Goal: Task Accomplishment & Management: Use online tool/utility

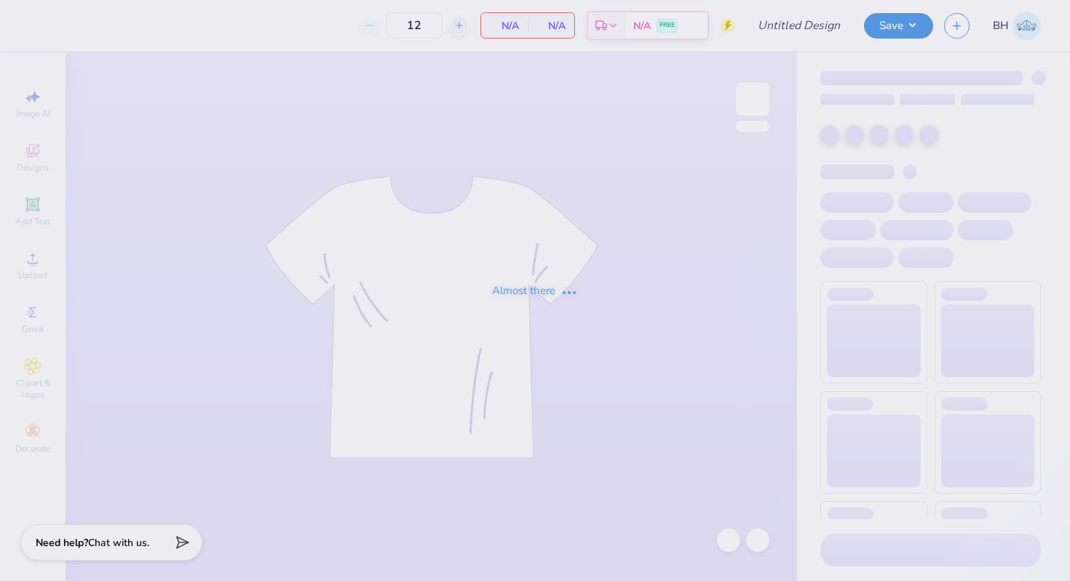
type input "Anchor Olympics Shirt"
type input "96"
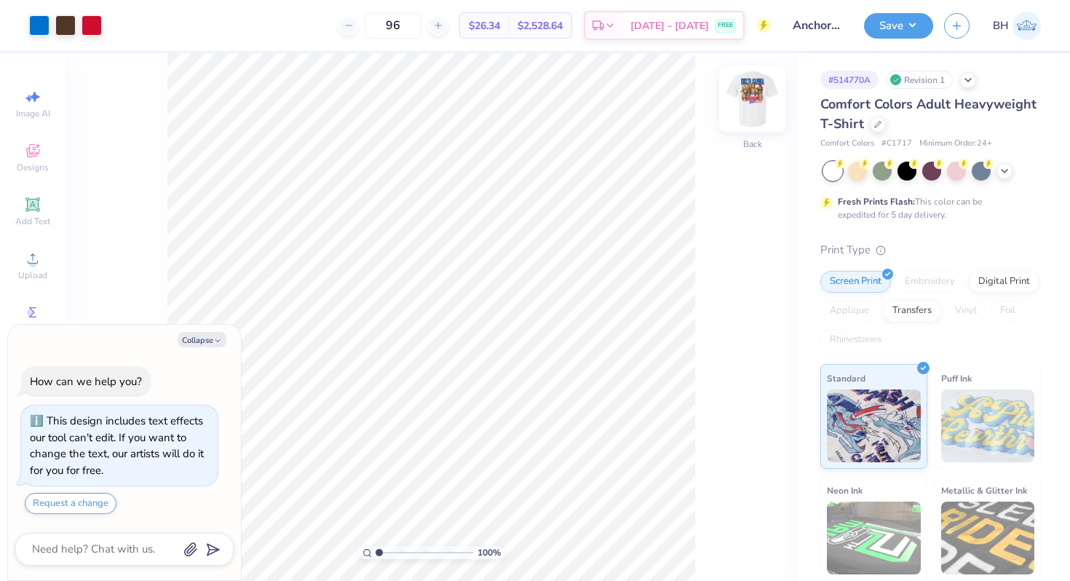
click at [745, 92] on img at bounding box center [752, 99] width 58 height 58
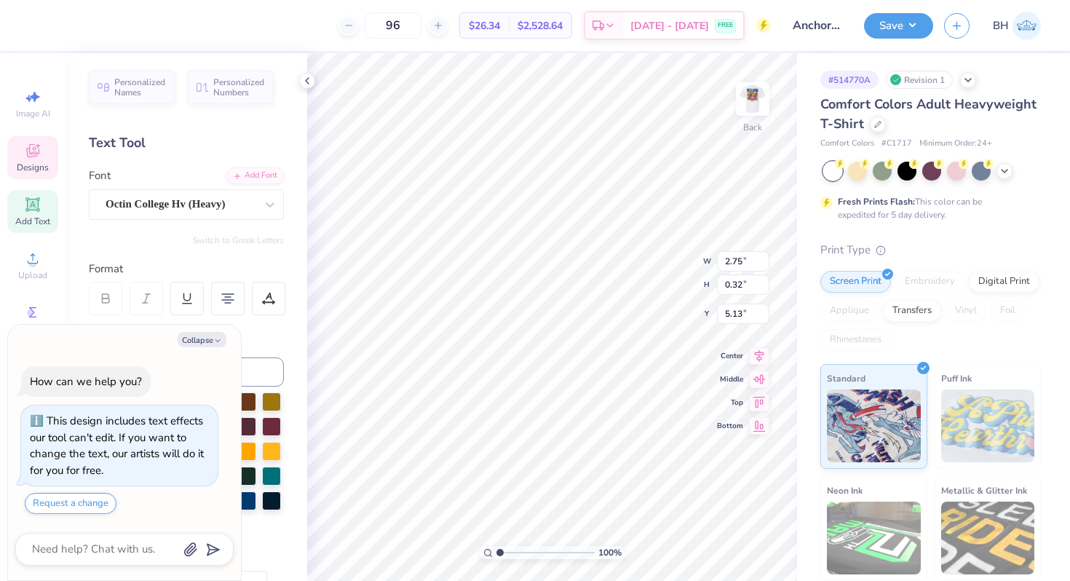
type textarea "x"
type textarea "anchor 2025"
type textarea "x"
type textarea "anchor O 2025"
type textarea "x"
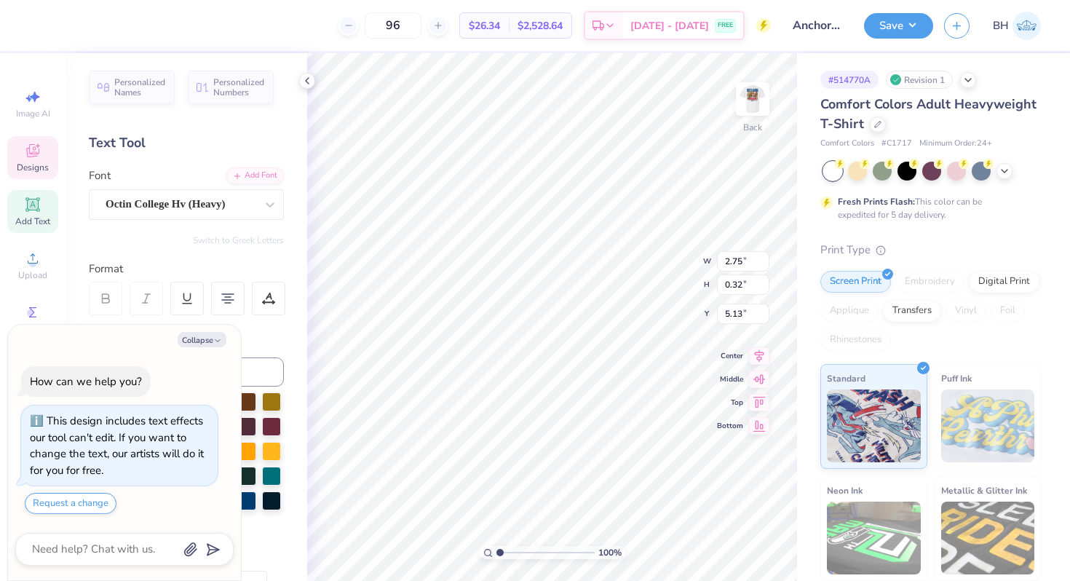
type textarea "anchor Ol 2025"
type textarea "x"
type textarea "anchor Oly 2025"
type textarea "x"
type textarea "anchor Olym 2025"
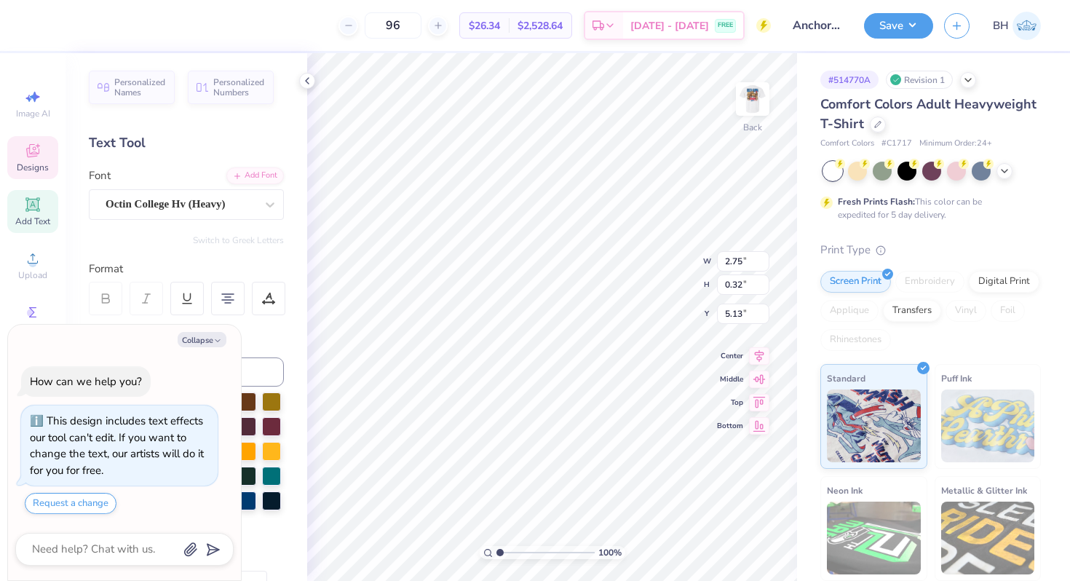
type textarea "x"
type textarea "anchor Olymp 2025"
type textarea "x"
type textarea "anchor Olympi 2025"
type textarea "x"
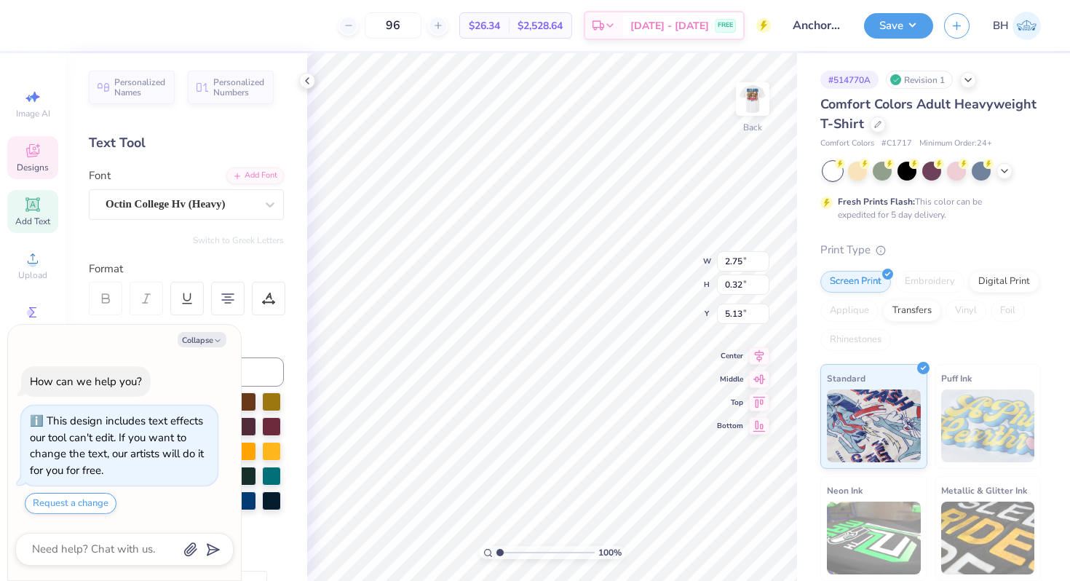
type textarea "anchor Olympic 2025"
type textarea "x"
type textarea "anchor Olympics 2025"
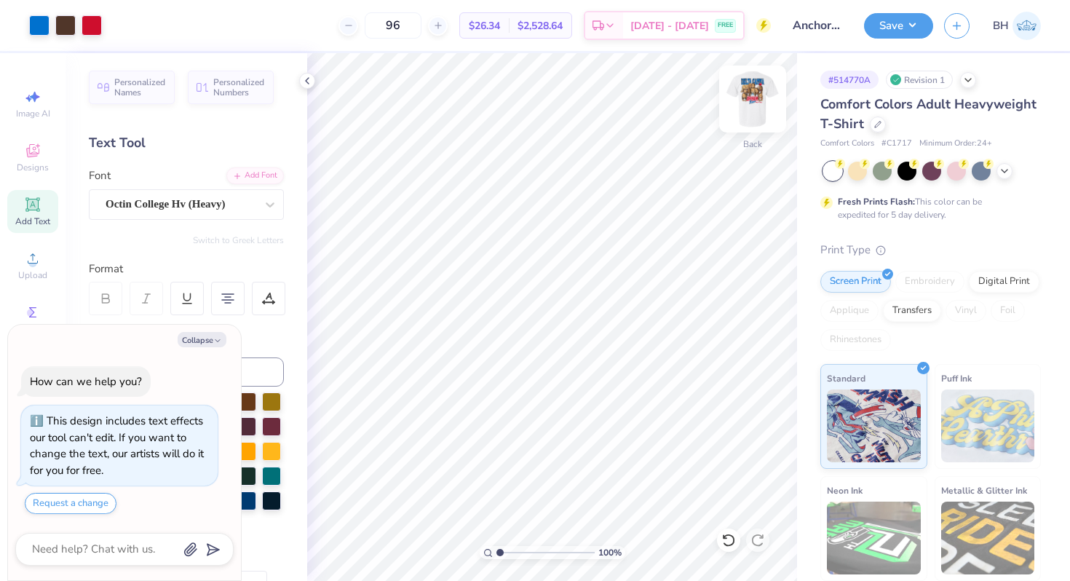
click at [747, 118] on div at bounding box center [752, 99] width 67 height 67
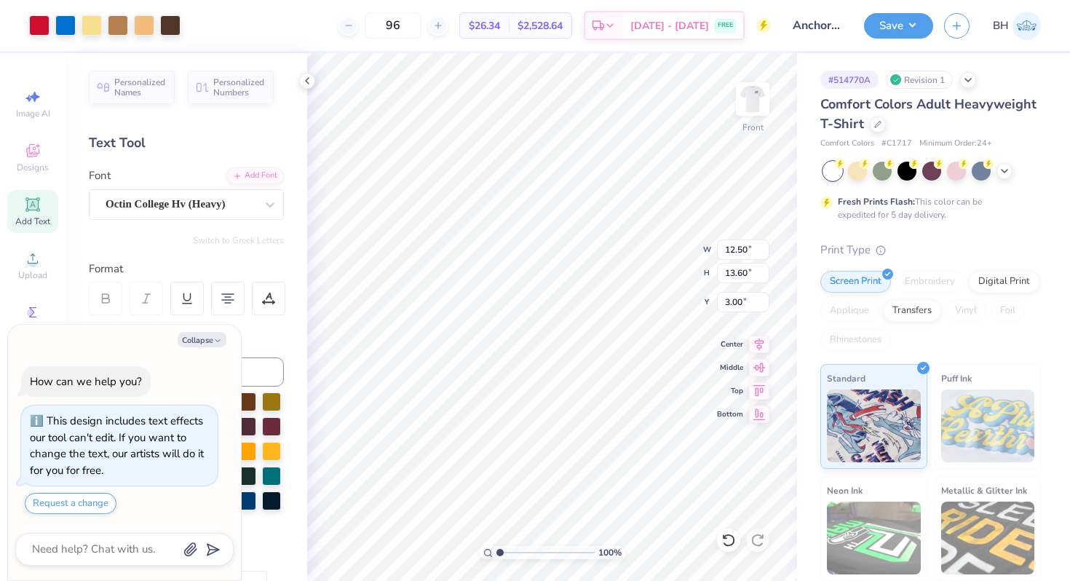
type textarea "x"
type input "3.45"
type input "0.40"
type input "15.42"
type textarea "x"
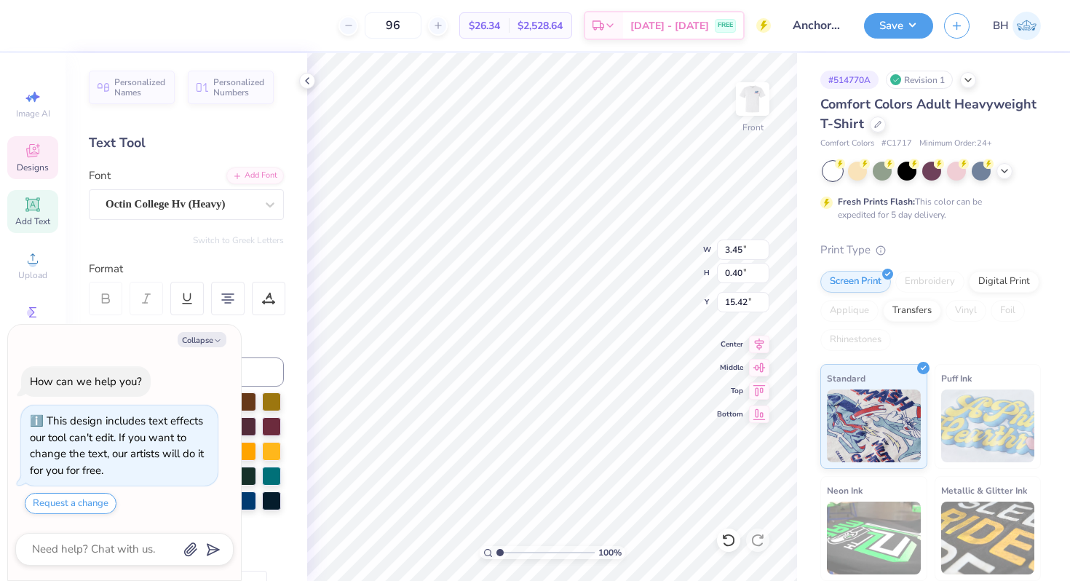
type textarea "anchor 2025"
type textarea "x"
type textarea "anchor O 2025"
type textarea "x"
type textarea "anchor Ol 2025"
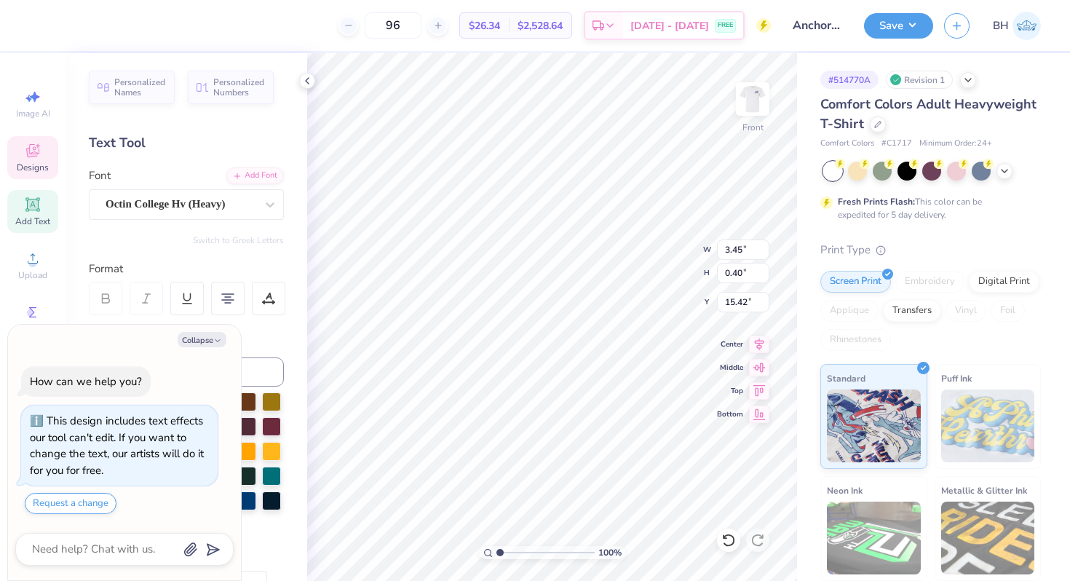
type textarea "x"
type textarea "anchor Oly 2025"
type textarea "x"
type textarea "anchor Olym 2025"
type textarea "x"
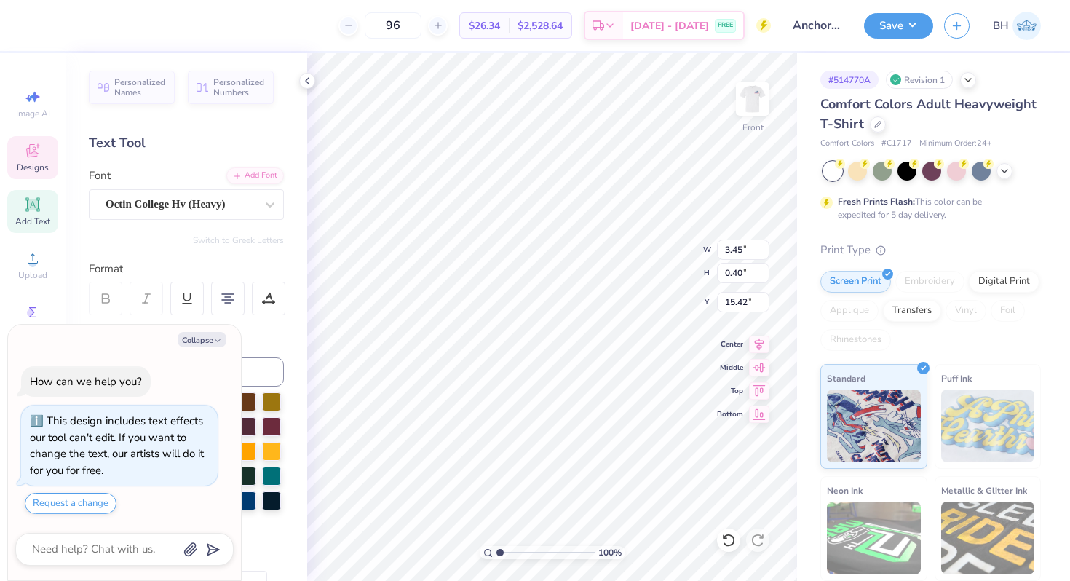
type textarea "anchor Olymp 2025"
type textarea "x"
type textarea "anchor Olympi 2025"
type textarea "x"
type textarea "anchor Olympic 2025"
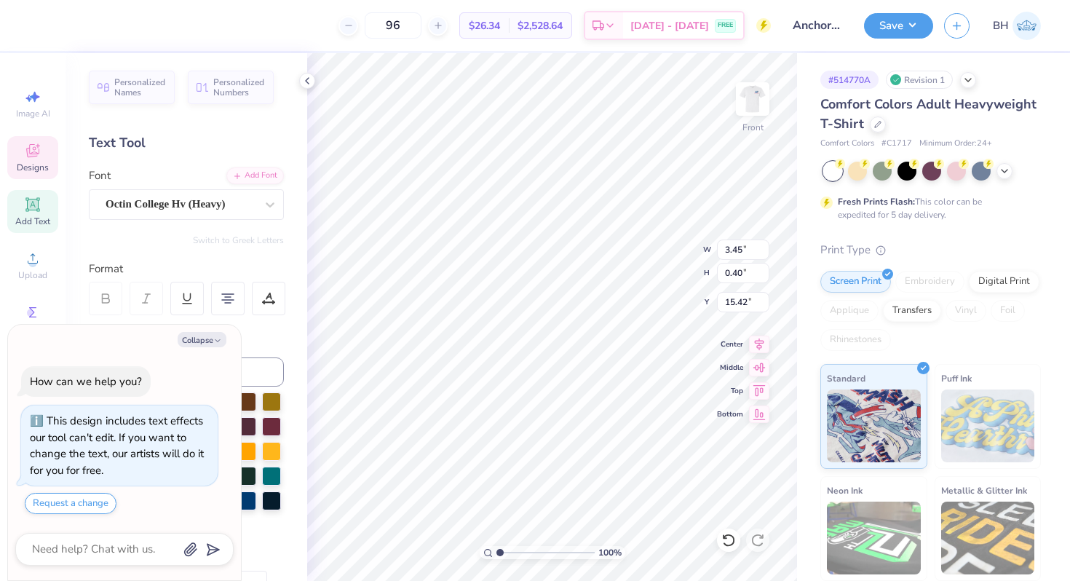
type textarea "x"
type textarea "anchor Olympics 2025"
type textarea "x"
type textarea "anchor Olympics 2025"
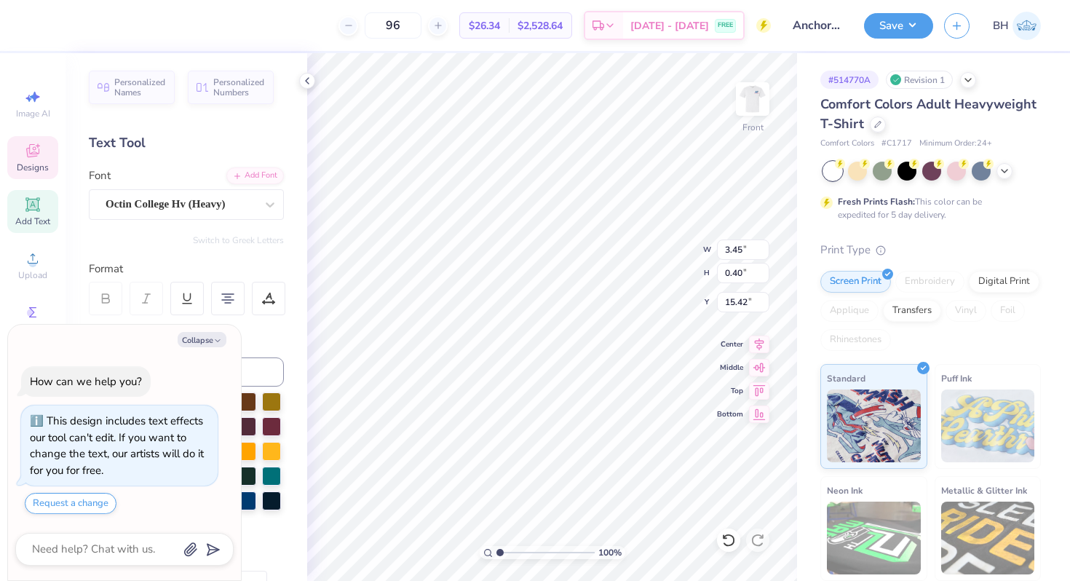
type textarea "x"
type textarea "anchor Olympics 2025"
type textarea "x"
type input "15.50"
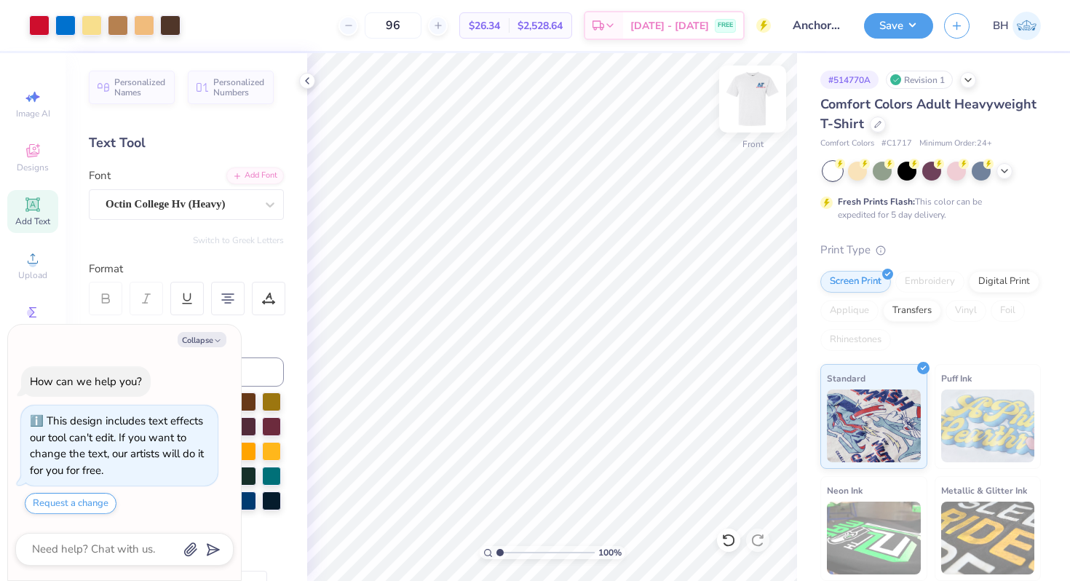
click at [754, 116] on img at bounding box center [752, 99] width 58 height 58
click at [764, 110] on img at bounding box center [752, 99] width 58 height 58
click at [748, 85] on img at bounding box center [752, 99] width 58 height 58
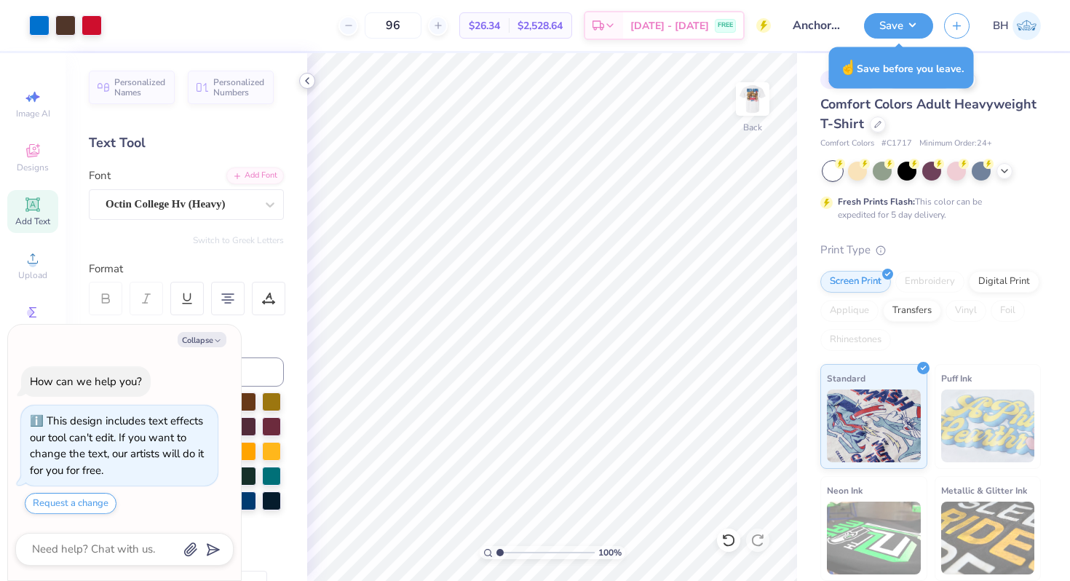
click at [310, 80] on icon at bounding box center [307, 81] width 12 height 12
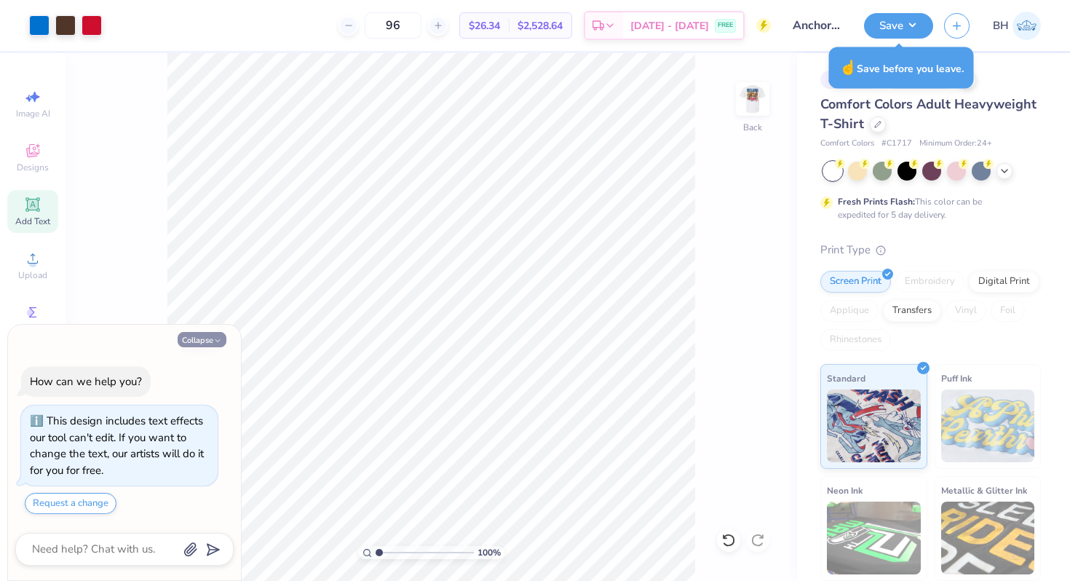
click at [195, 332] on button "Collapse" at bounding box center [202, 339] width 49 height 15
type textarea "x"
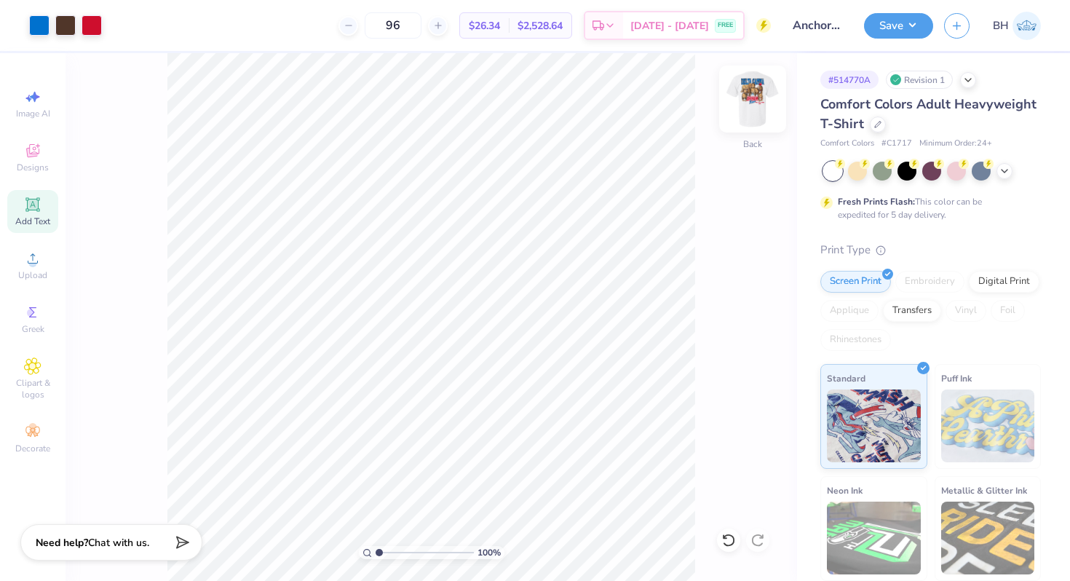
click at [753, 114] on img at bounding box center [752, 99] width 58 height 58
click at [761, 105] on img at bounding box center [752, 99] width 58 height 58
click at [761, 97] on img at bounding box center [752, 99] width 58 height 58
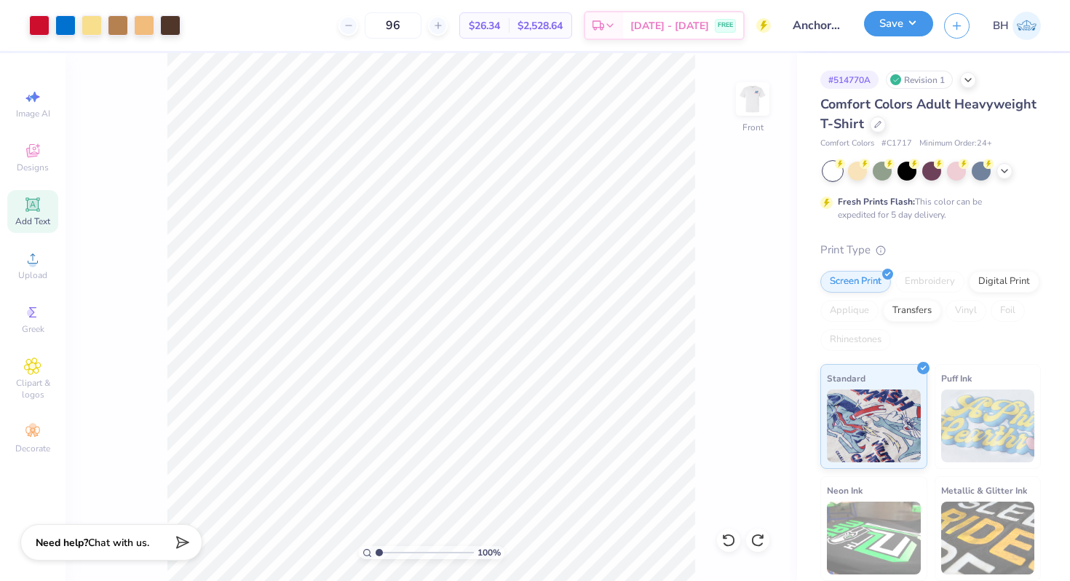
click at [897, 28] on button "Save" at bounding box center [898, 23] width 69 height 25
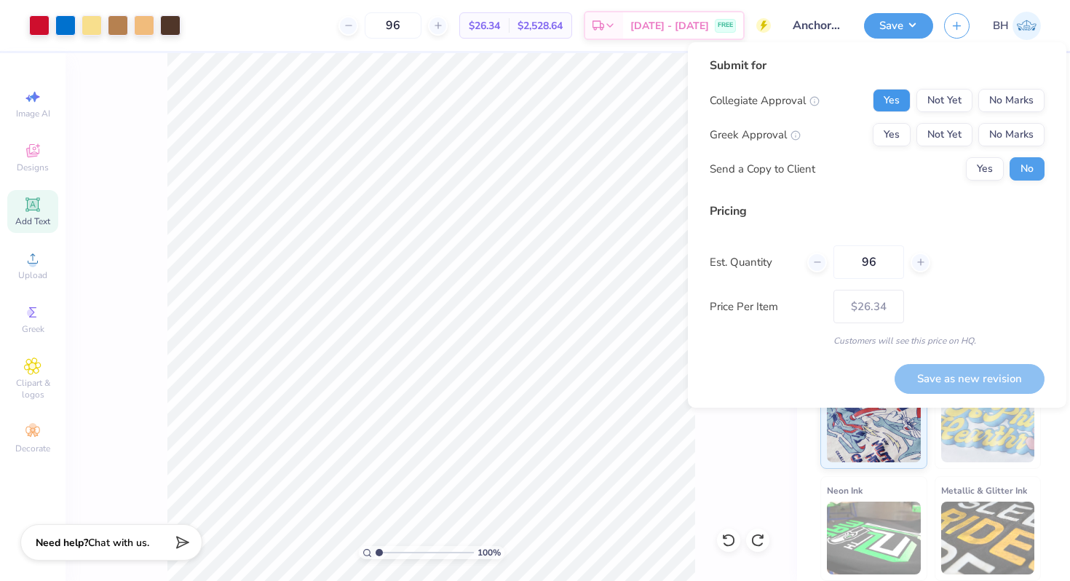
click at [900, 95] on button "Yes" at bounding box center [892, 100] width 38 height 23
click at [1002, 93] on button "No Marks" at bounding box center [1011, 100] width 66 height 23
click at [885, 126] on button "Yes" at bounding box center [892, 134] width 38 height 23
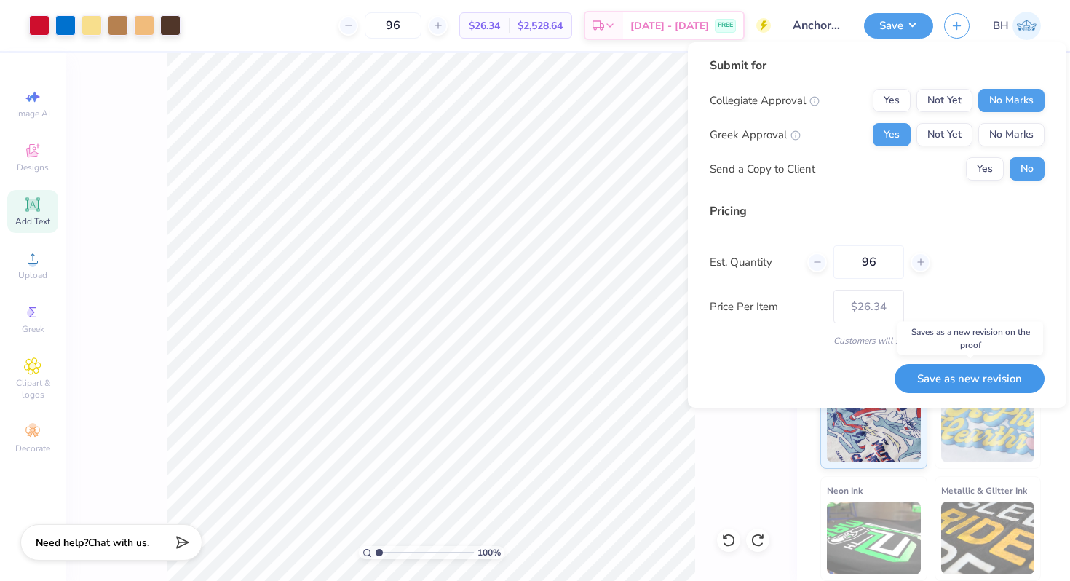
click at [959, 369] on button "Save as new revision" at bounding box center [969, 379] width 150 height 30
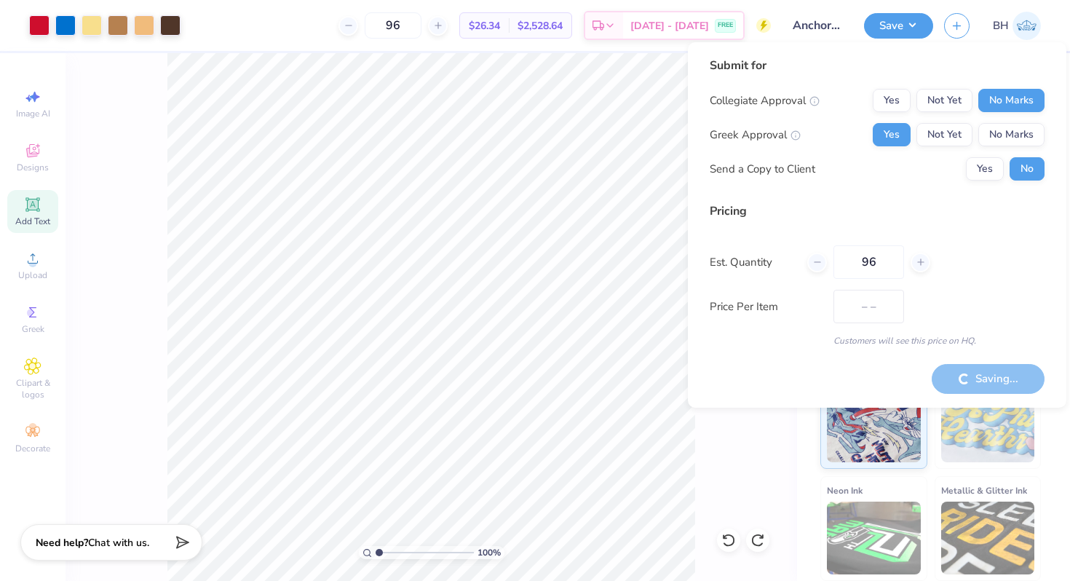
type input "$26.34"
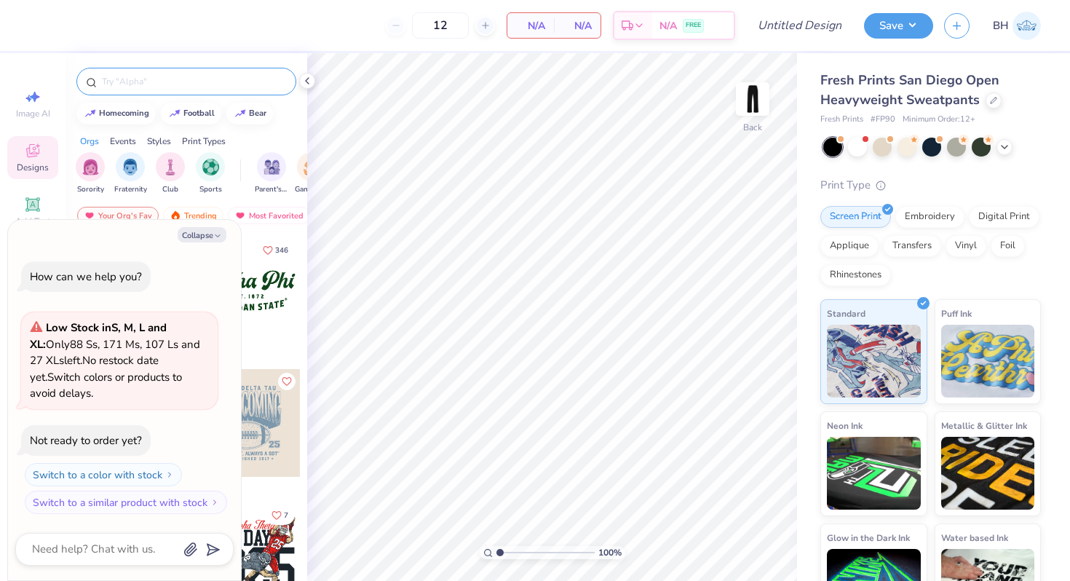
type textarea "x"
click at [124, 84] on input "text" at bounding box center [193, 81] width 186 height 15
type input "tke"
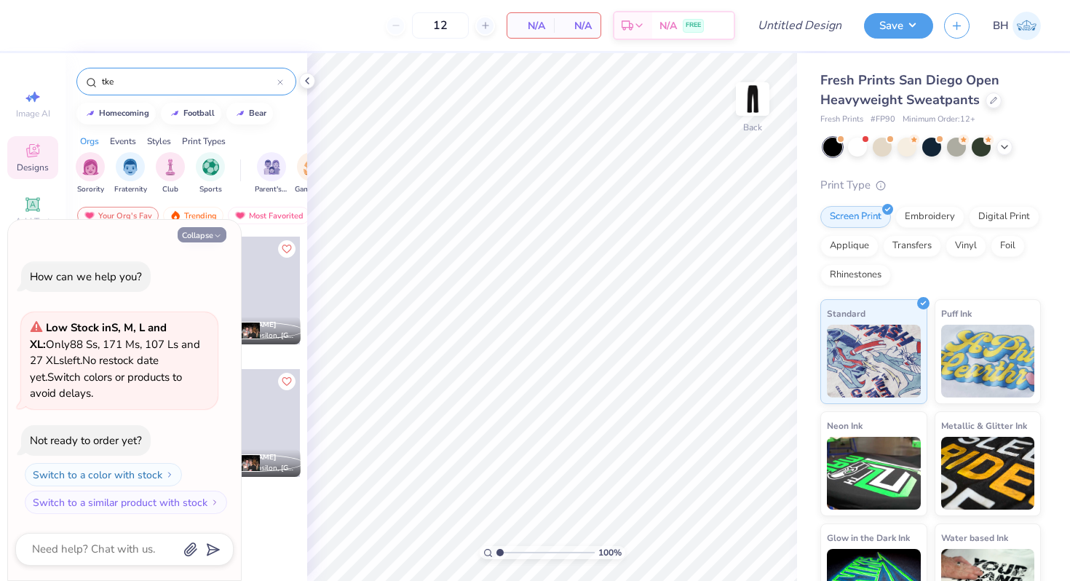
click at [197, 231] on button "Collapse" at bounding box center [202, 234] width 49 height 15
type textarea "x"
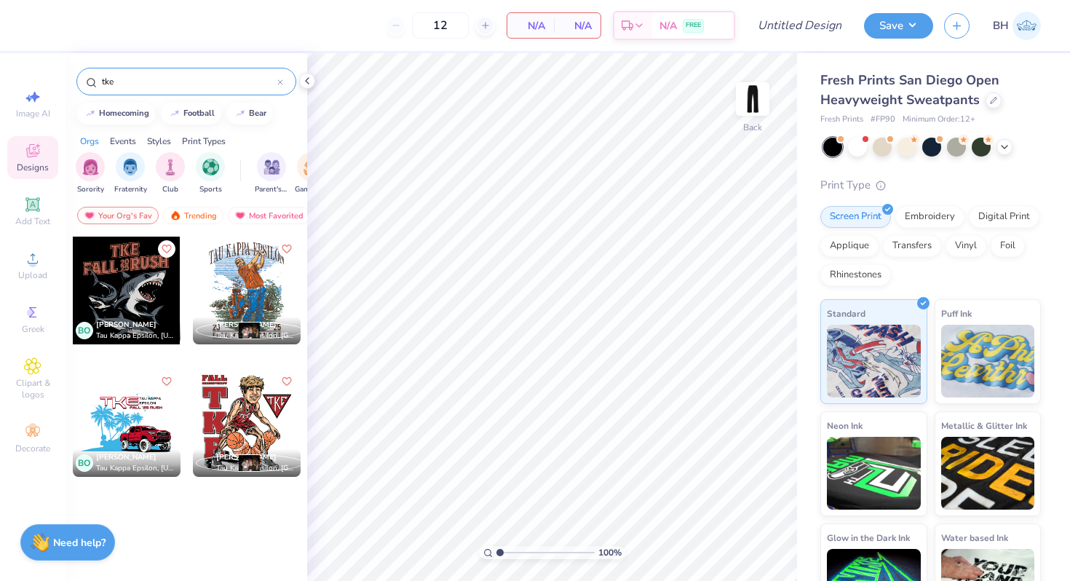
click at [261, 428] on div at bounding box center [247, 423] width 108 height 108
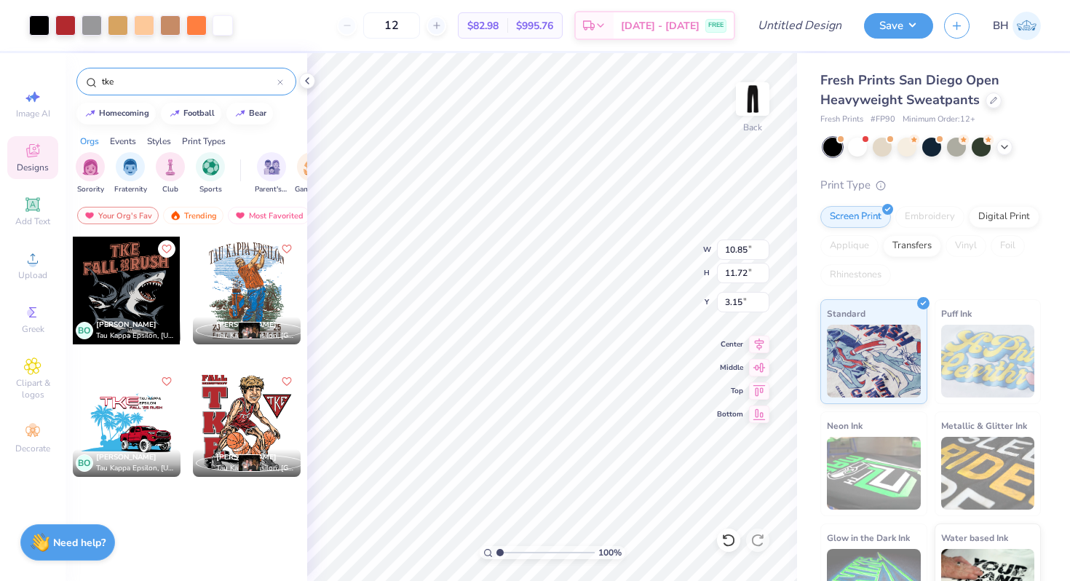
type input "3.15"
type input "5.77"
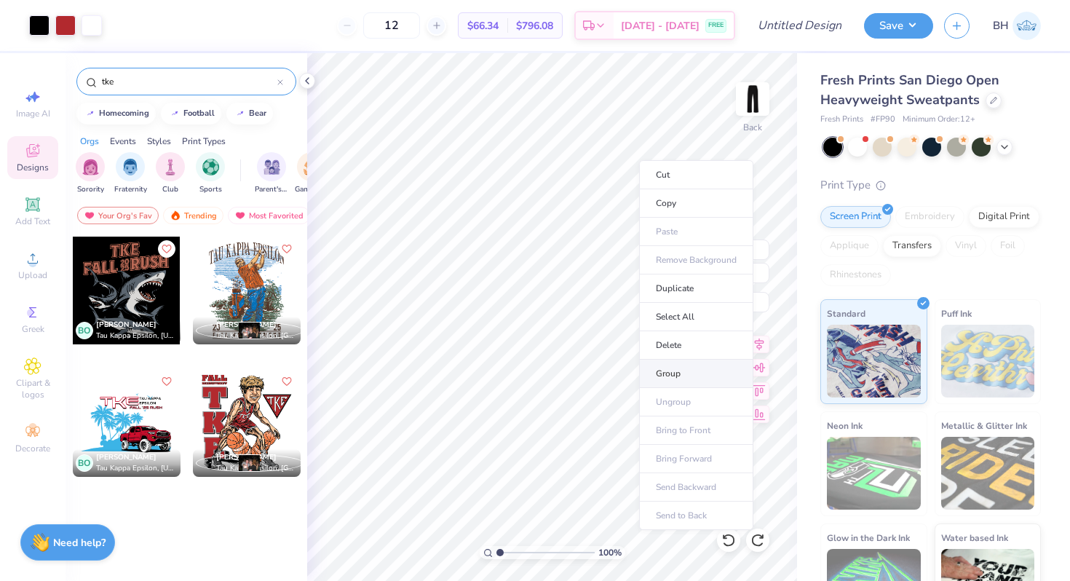
click at [662, 376] on li "Group" at bounding box center [696, 374] width 114 height 28
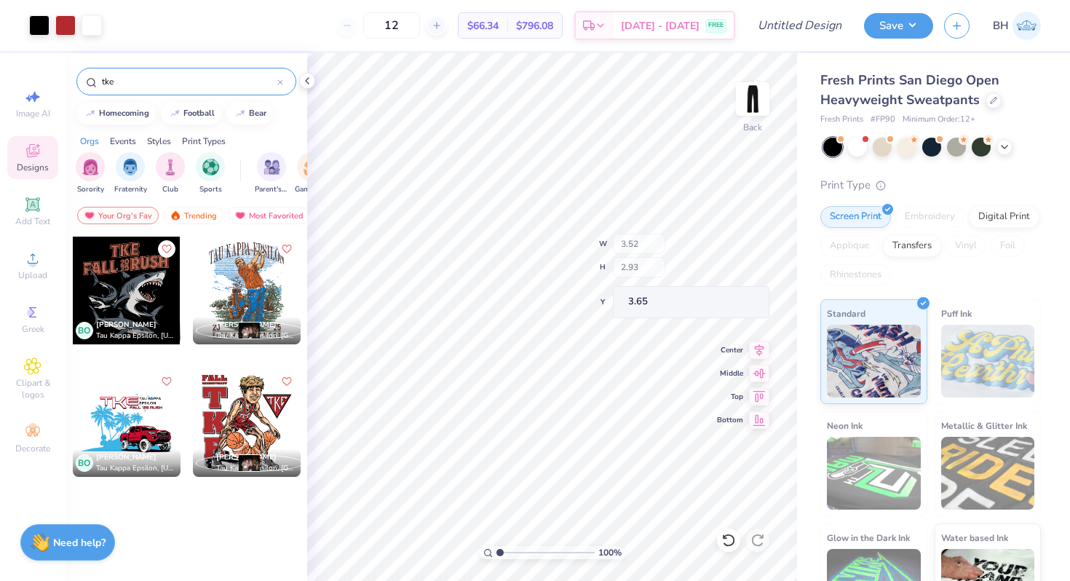
type input "3.65"
type input "6.16"
type input "4.30"
type input "3.59"
type input "6.20"
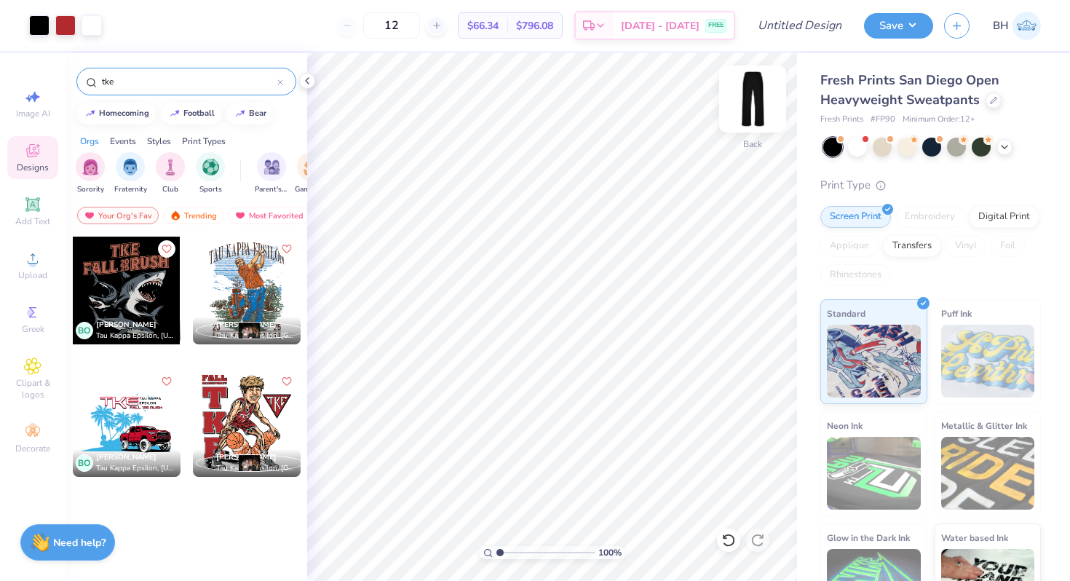
click at [738, 89] on img at bounding box center [752, 99] width 58 height 58
click at [245, 418] on div at bounding box center [247, 423] width 108 height 108
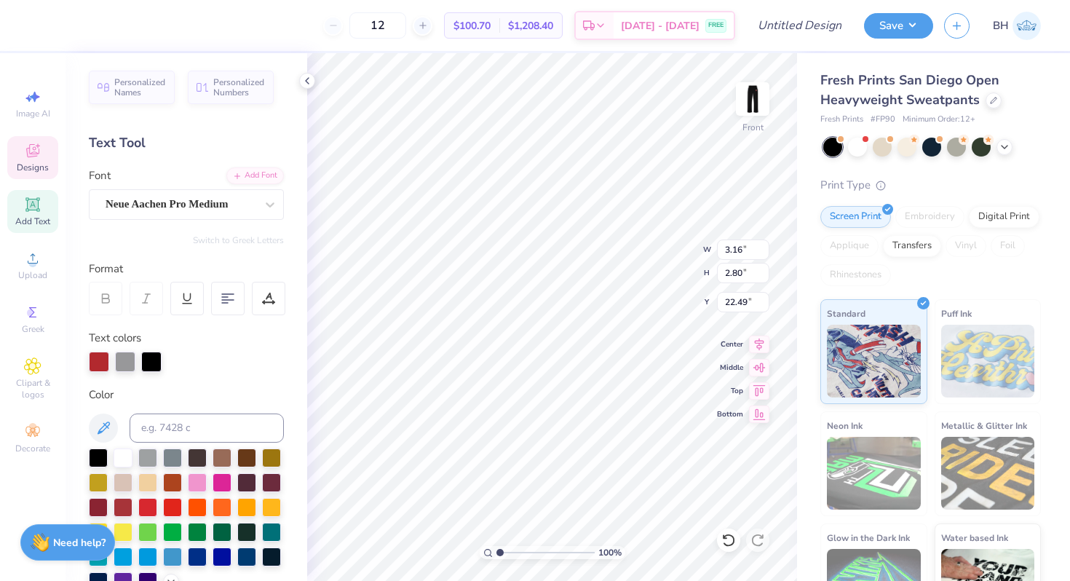
type input "5.46"
type input "6.31"
type input "5.60"
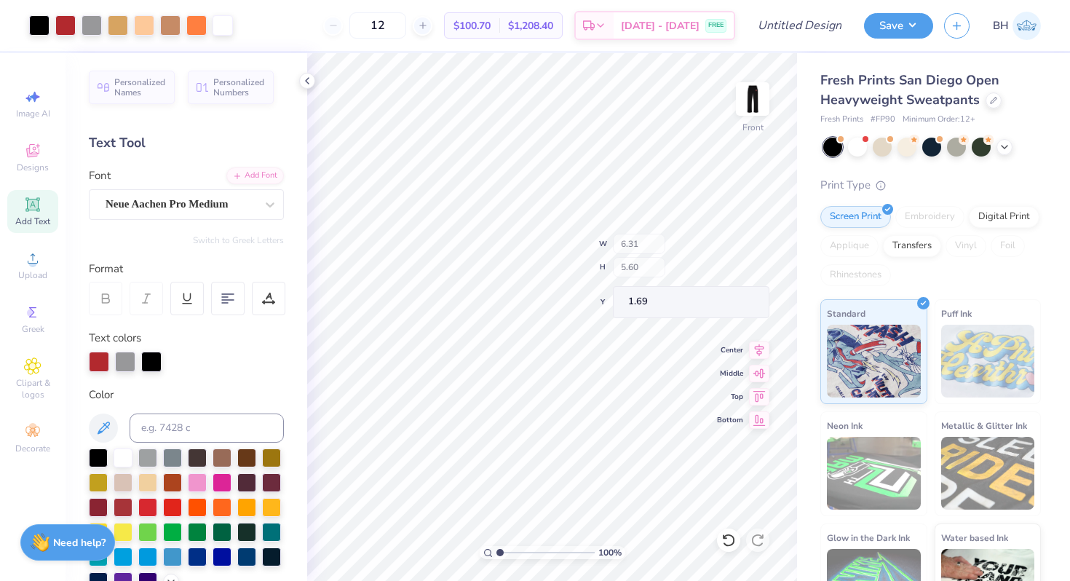
type input "1.69"
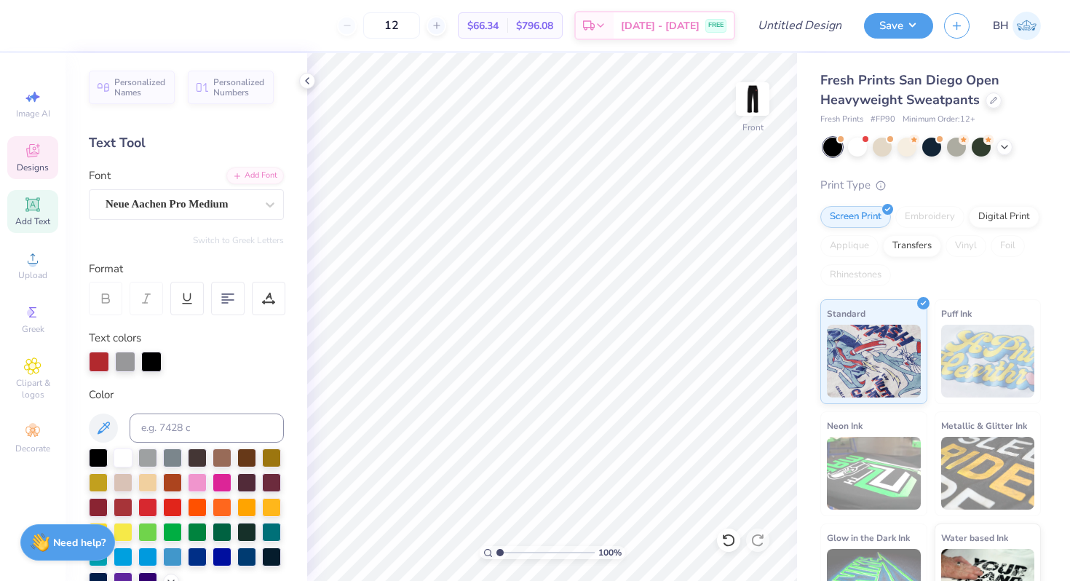
click at [44, 162] on span "Designs" at bounding box center [33, 168] width 32 height 12
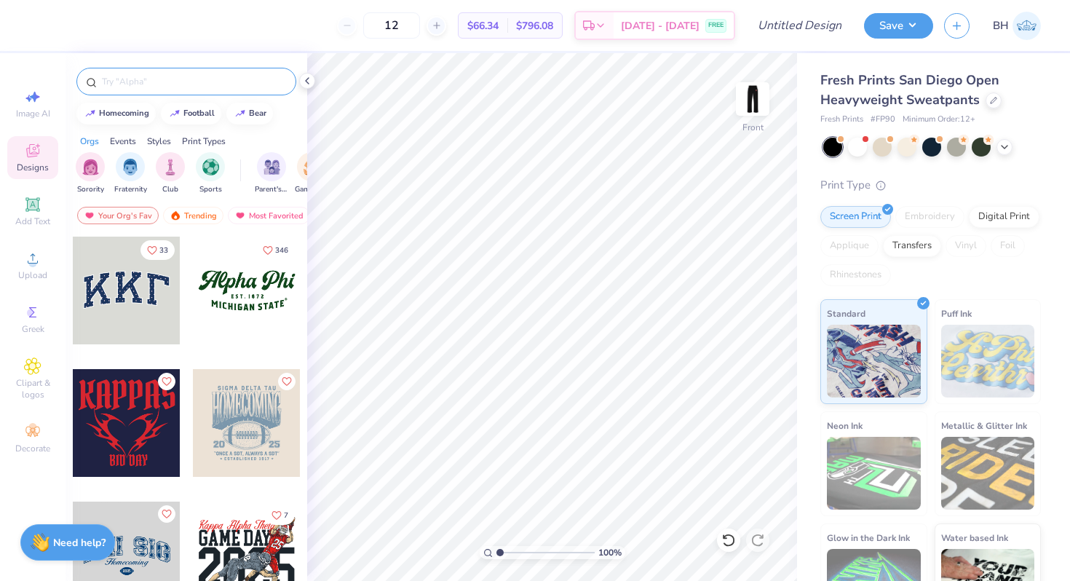
click at [179, 88] on input "text" at bounding box center [193, 81] width 186 height 15
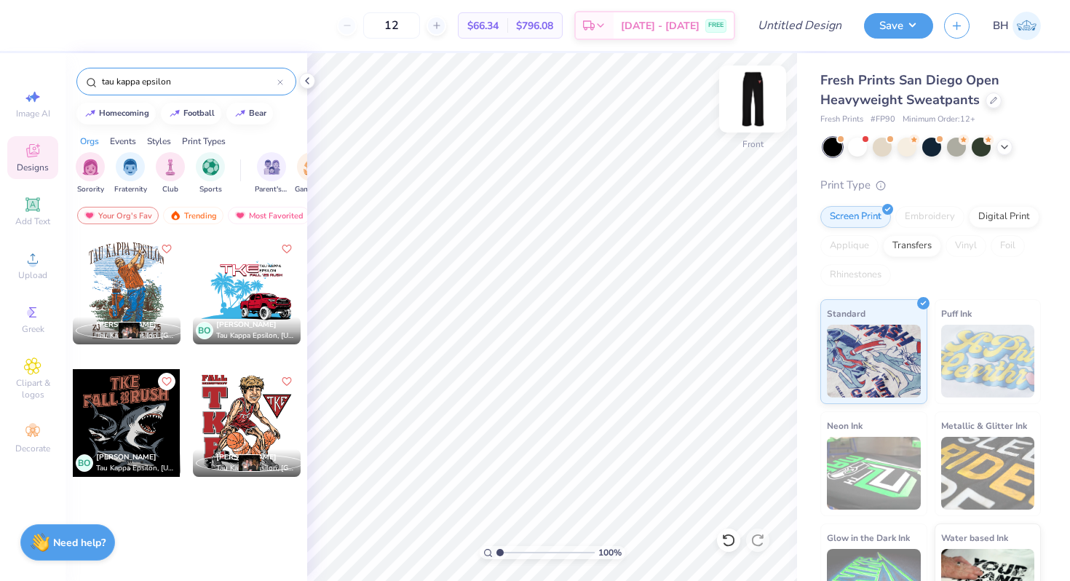
click at [764, 91] on img at bounding box center [752, 99] width 58 height 58
click at [745, 91] on img at bounding box center [752, 99] width 58 height 58
drag, startPoint x: 219, startPoint y: 79, endPoint x: 76, endPoint y: 80, distance: 142.6
click at [76, 80] on div "tau kappa epsilon" at bounding box center [186, 82] width 220 height 28
type input "tke"
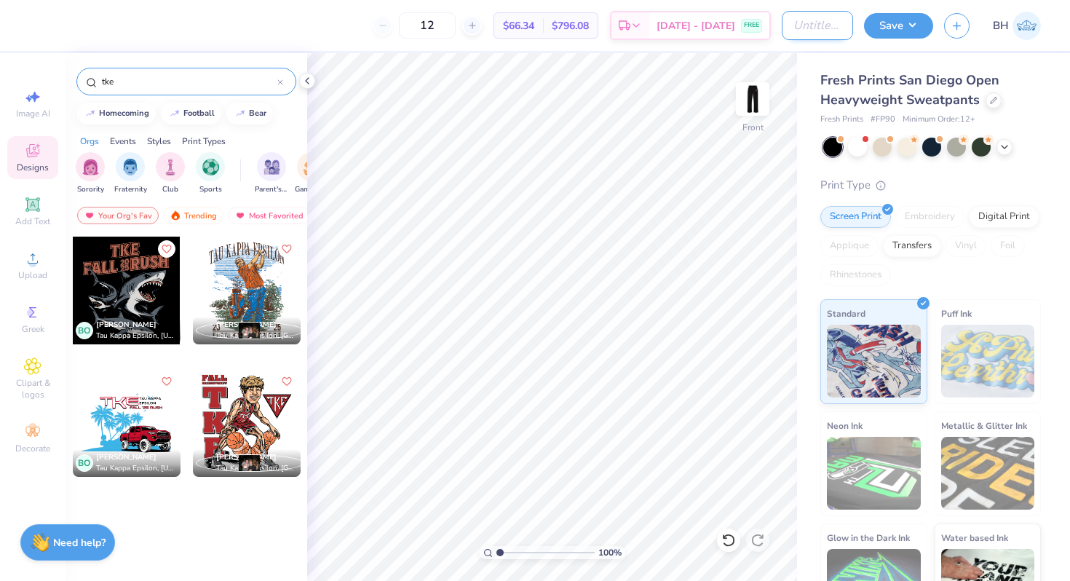
click at [795, 36] on input "Design Title" at bounding box center [817, 25] width 71 height 29
type input "TKE sweatpants"
click at [921, 29] on button "Save" at bounding box center [898, 23] width 69 height 25
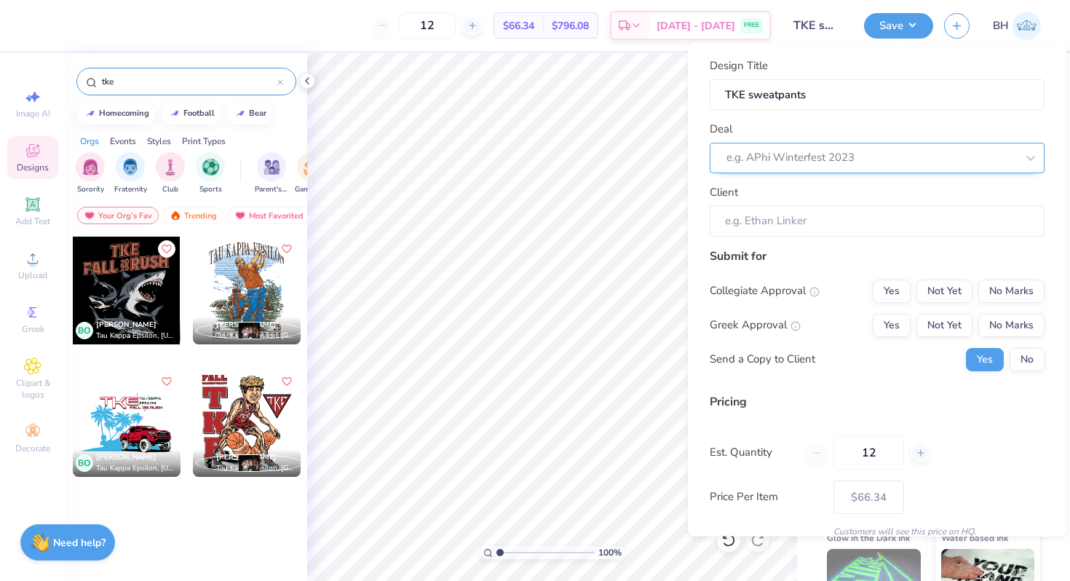
click at [889, 151] on div at bounding box center [871, 158] width 290 height 20
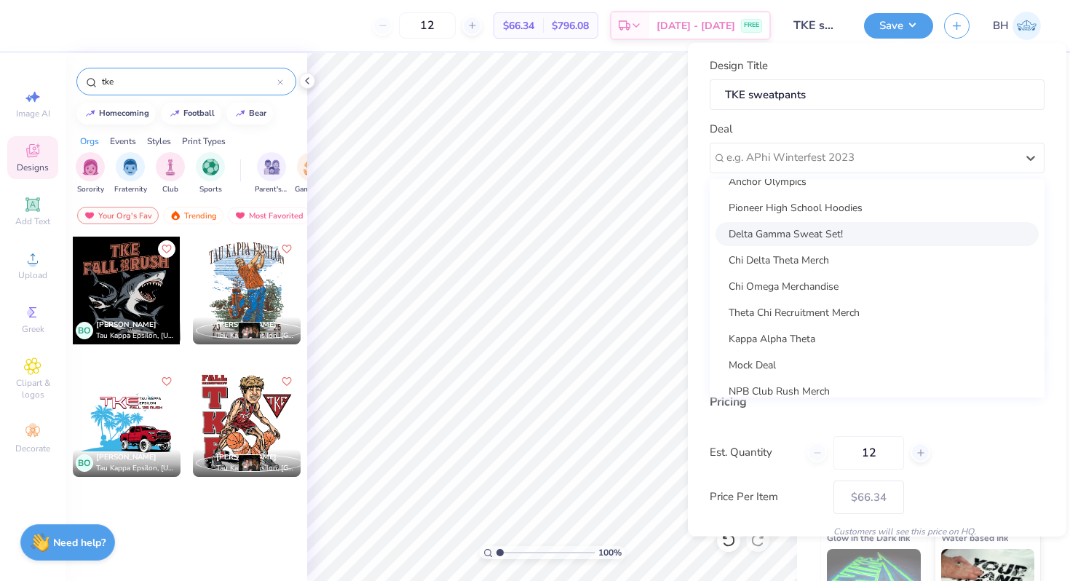
scroll to position [79, 0]
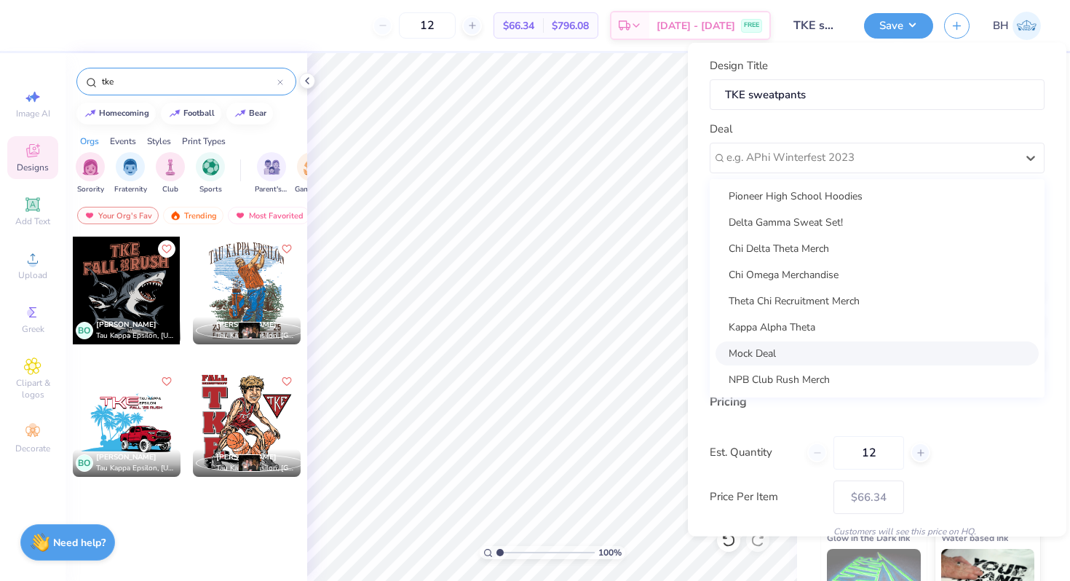
click at [760, 357] on div "Mock Deal" at bounding box center [876, 353] width 323 height 24
type input "[PERSON_NAME]"
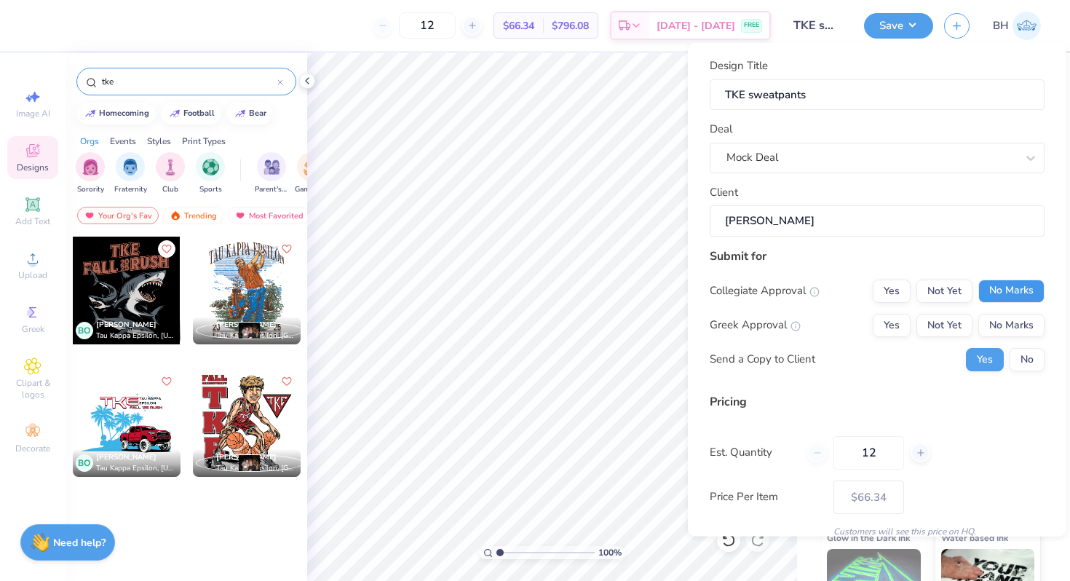
click at [996, 298] on button "No Marks" at bounding box center [1011, 290] width 66 height 23
click at [901, 322] on button "Yes" at bounding box center [892, 324] width 38 height 23
type input "$66.34"
click at [1012, 353] on button "No" at bounding box center [1026, 358] width 35 height 23
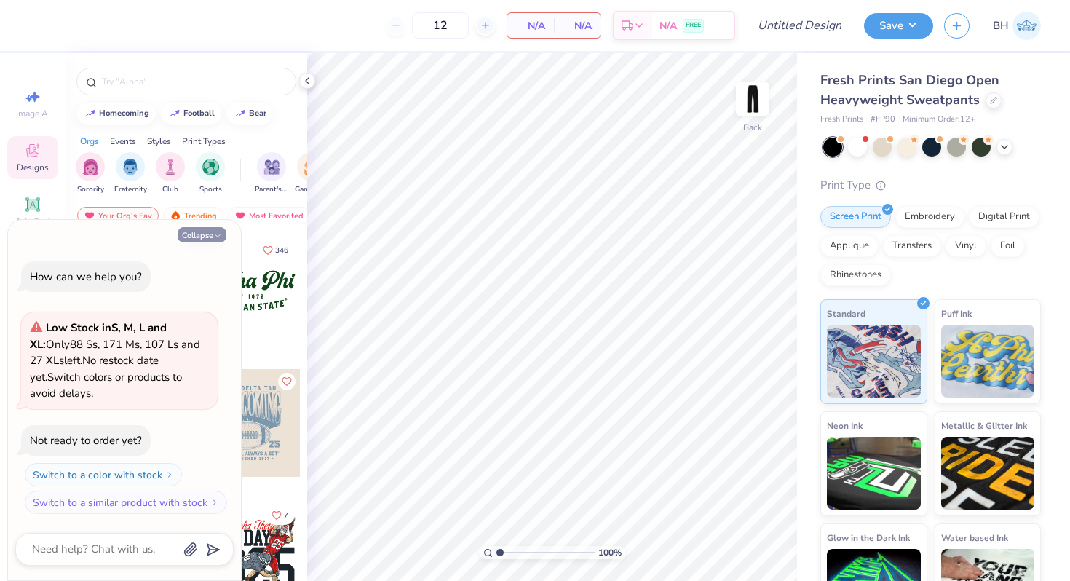
click at [202, 239] on button "Collapse" at bounding box center [202, 234] width 49 height 15
type textarea "x"
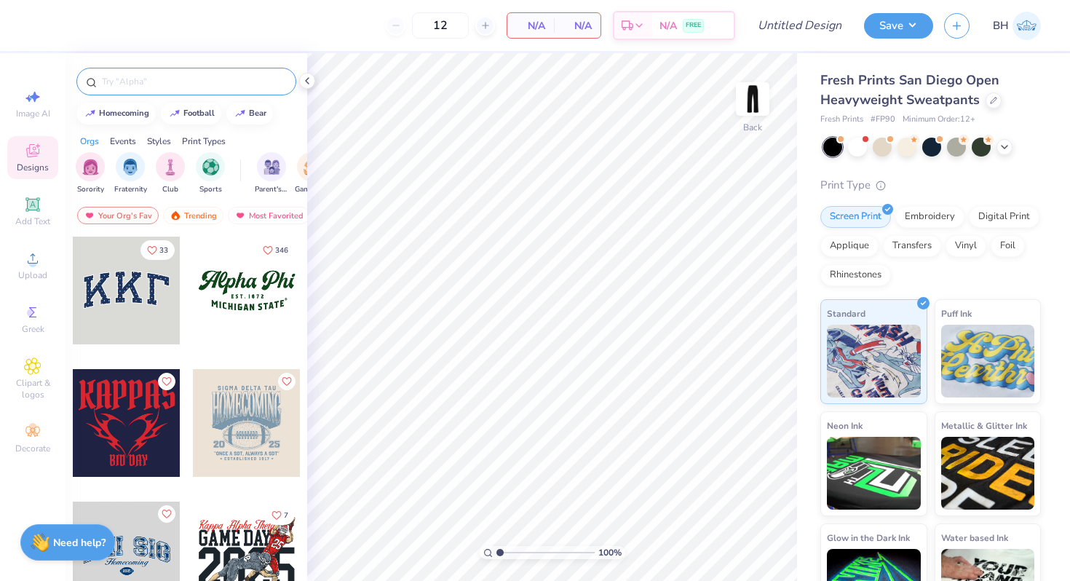
click at [165, 82] on input "text" at bounding box center [193, 81] width 186 height 15
click at [135, 82] on input "text" at bounding box center [193, 81] width 186 height 15
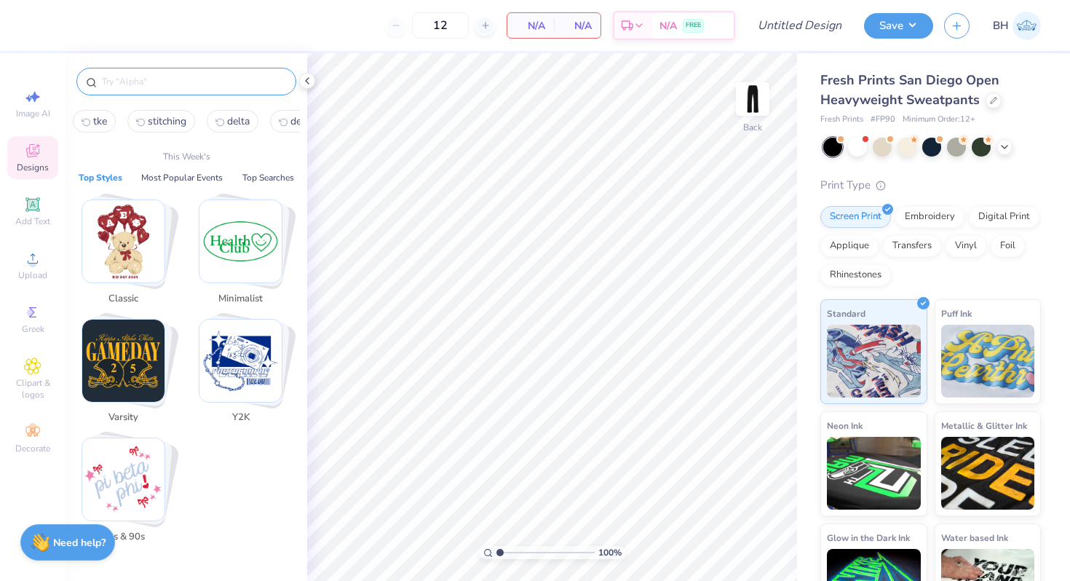
click at [98, 124] on span "tke" at bounding box center [100, 121] width 14 height 14
type input "tke"
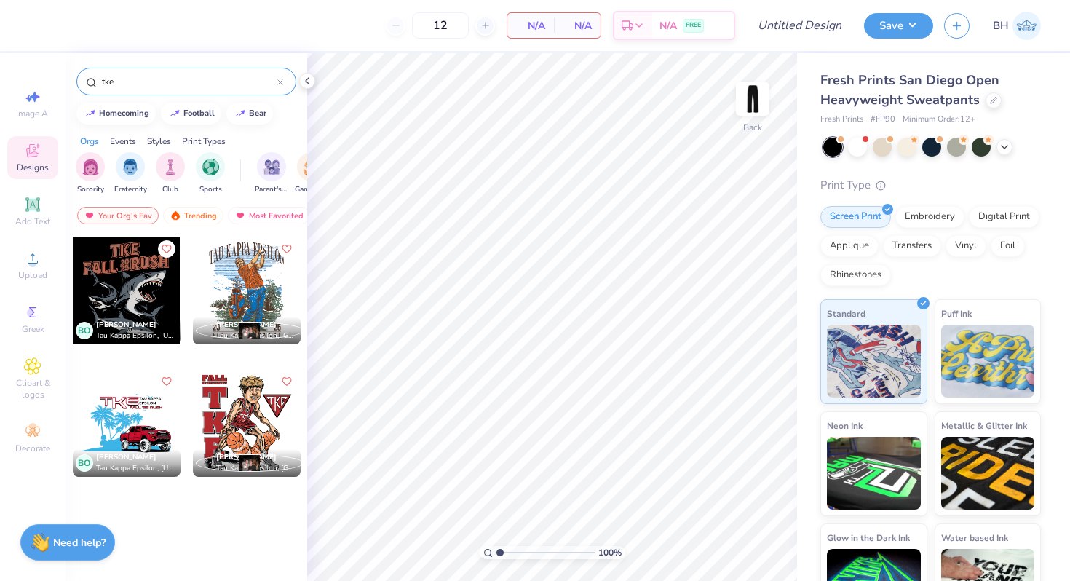
click at [240, 411] on div at bounding box center [247, 423] width 108 height 108
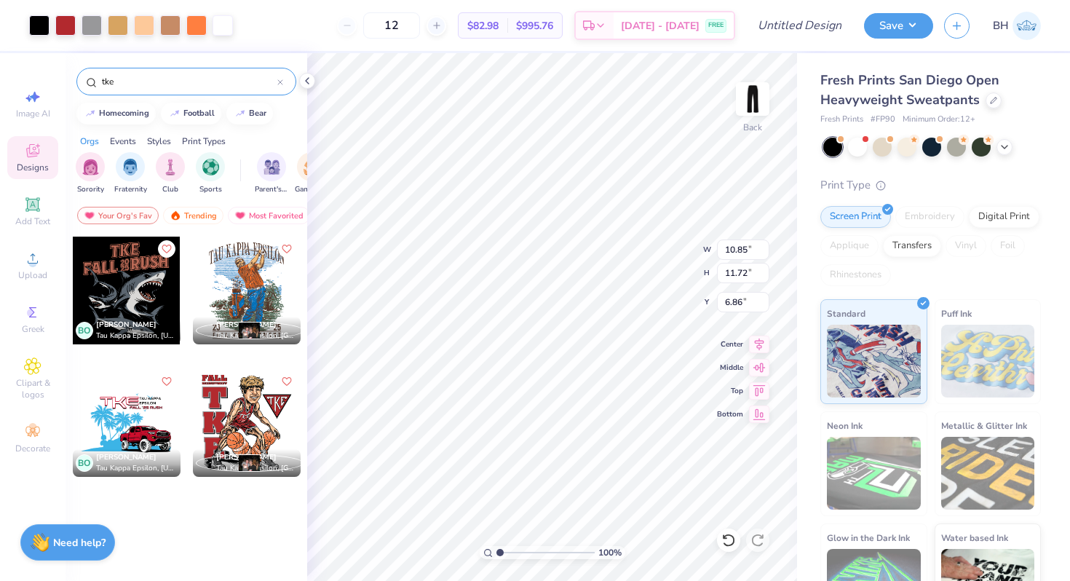
type input "6.86"
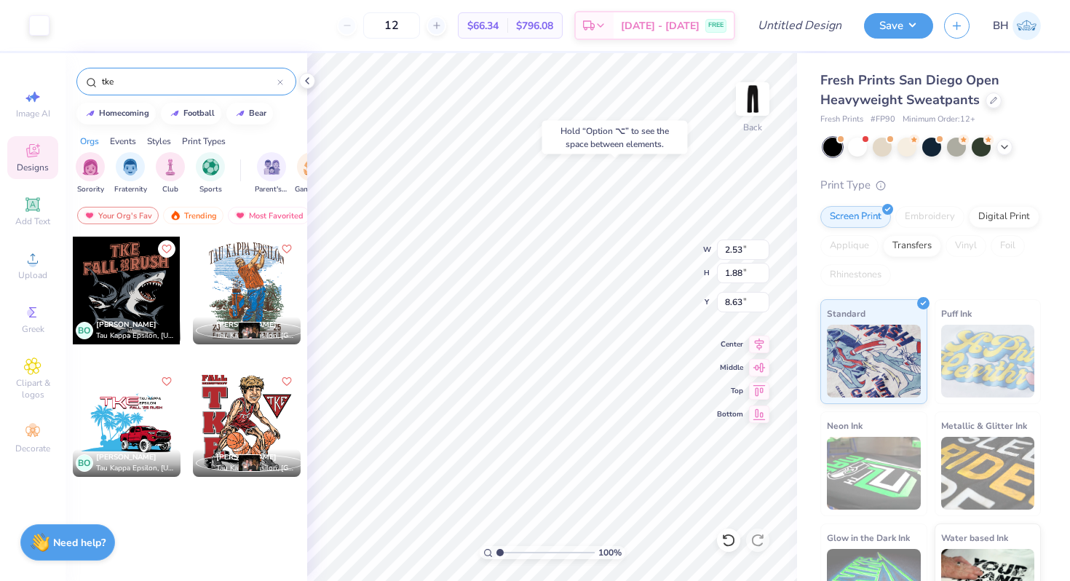
type input "9.51"
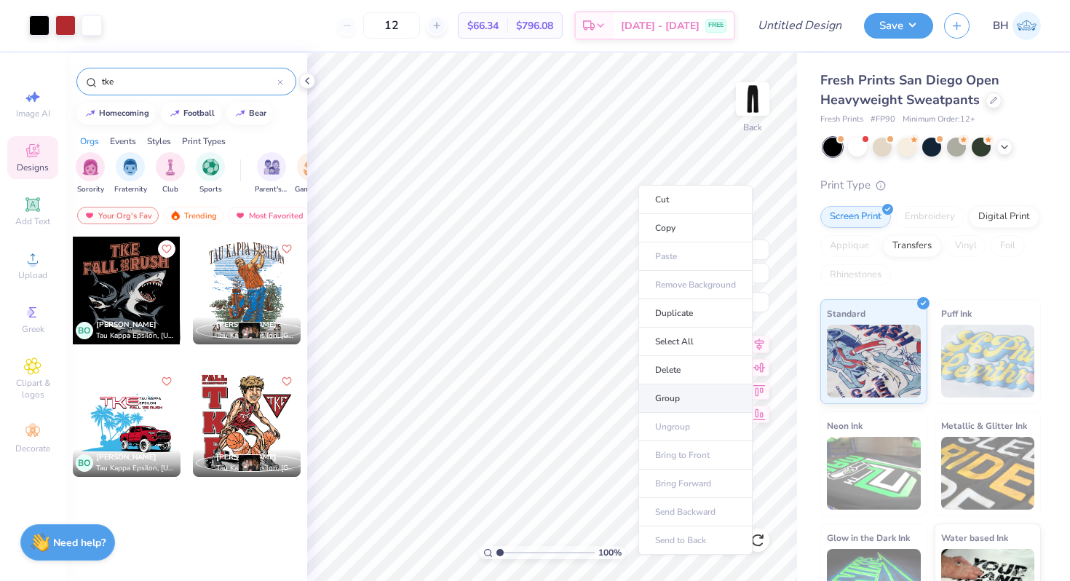
click at [662, 396] on li "Group" at bounding box center [695, 398] width 114 height 28
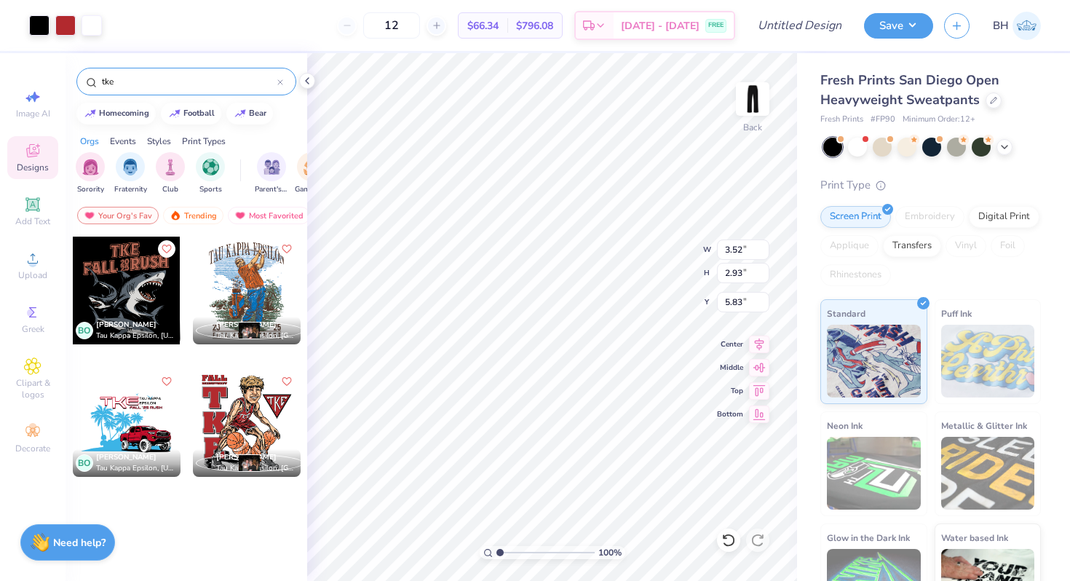
type input "5.83"
type input "4.83"
type input "4.02"
type input "6.32"
type input "4.92"
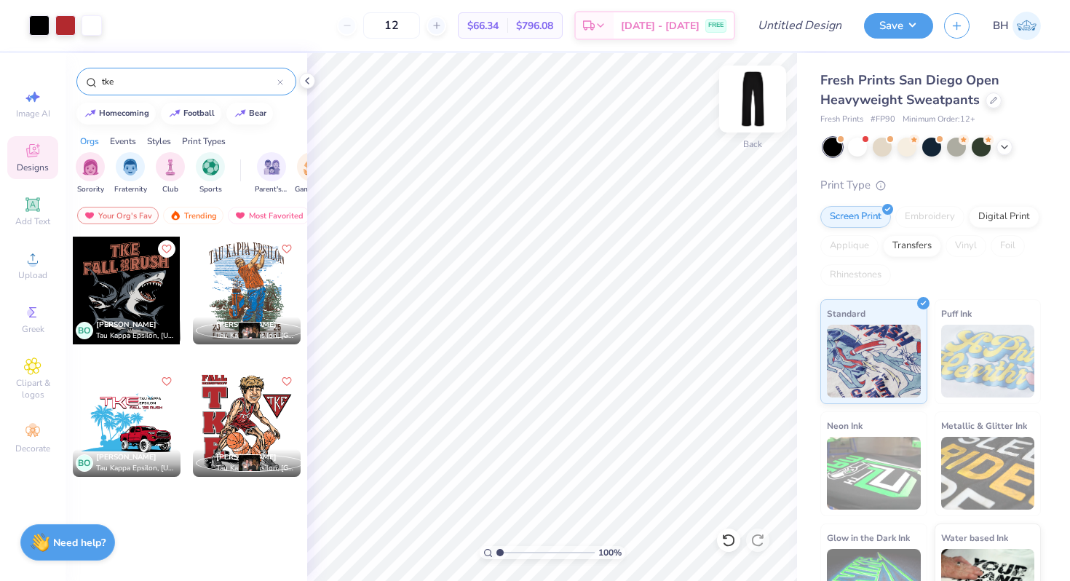
click at [747, 104] on img at bounding box center [752, 99] width 58 height 58
click at [747, 104] on img at bounding box center [752, 98] width 29 height 29
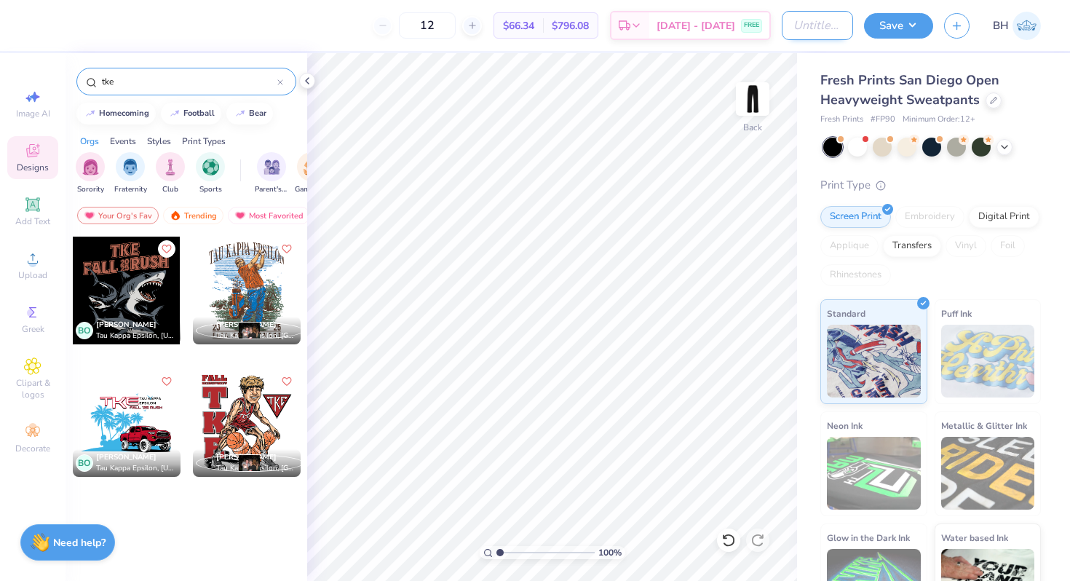
click at [809, 23] on input "Design Title" at bounding box center [817, 25] width 71 height 29
type input "Sweats"
click at [891, 36] on button "Save" at bounding box center [898, 23] width 69 height 25
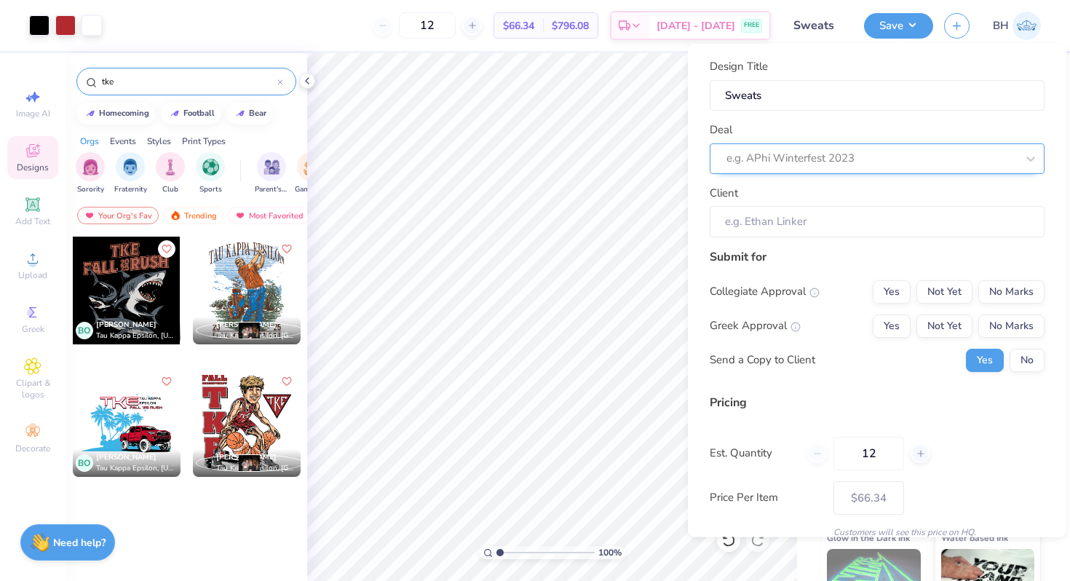
click at [855, 158] on div at bounding box center [871, 158] width 290 height 20
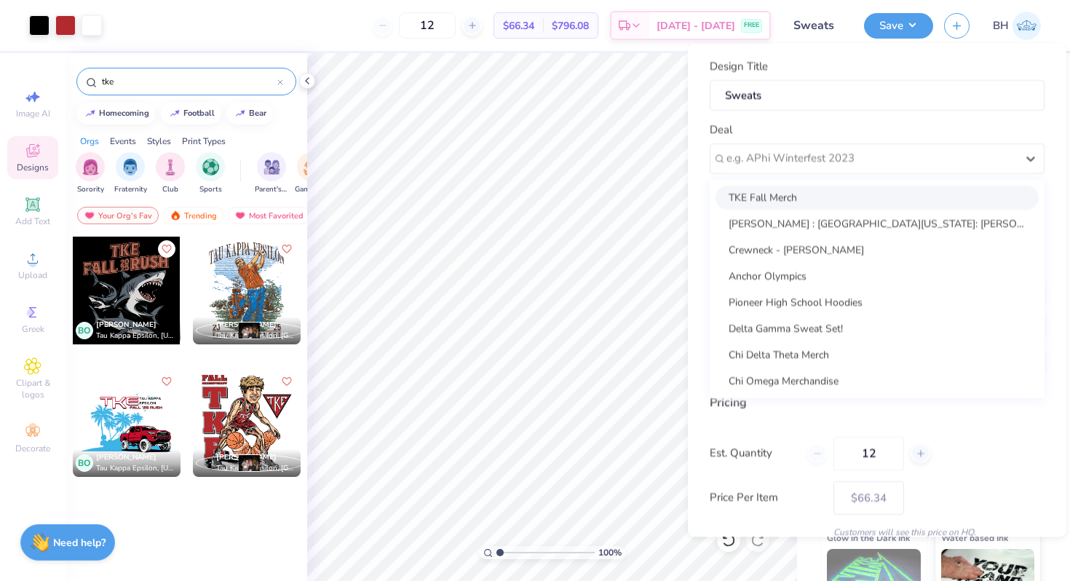
click at [806, 203] on div "TKE Fall Merch" at bounding box center [876, 197] width 323 height 24
type input "[PERSON_NAME]"
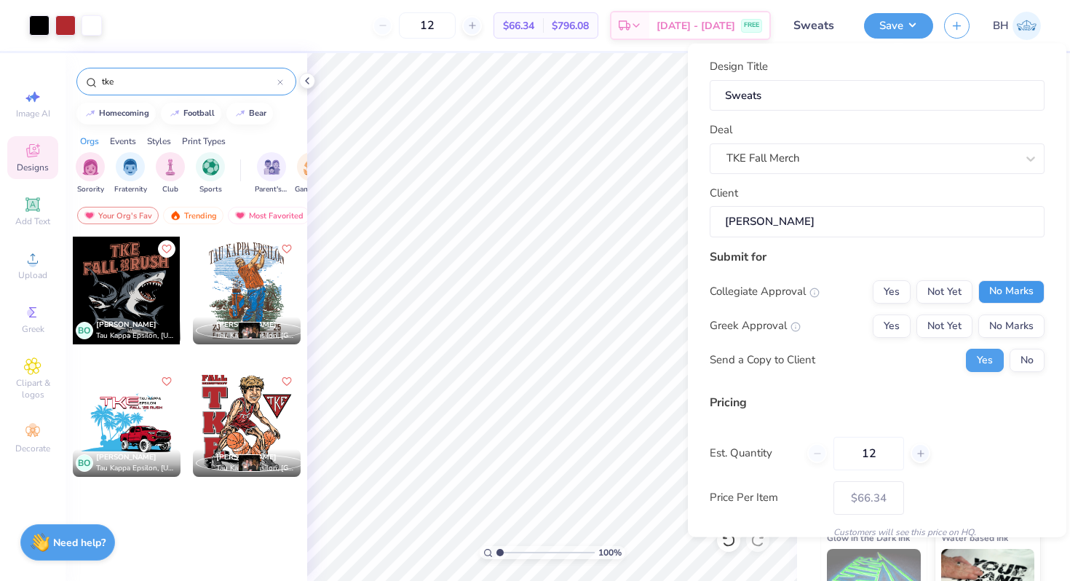
click at [1002, 297] on button "No Marks" at bounding box center [1011, 290] width 66 height 23
click at [897, 320] on button "Yes" at bounding box center [892, 325] width 38 height 23
click at [1022, 355] on button "No" at bounding box center [1026, 359] width 35 height 23
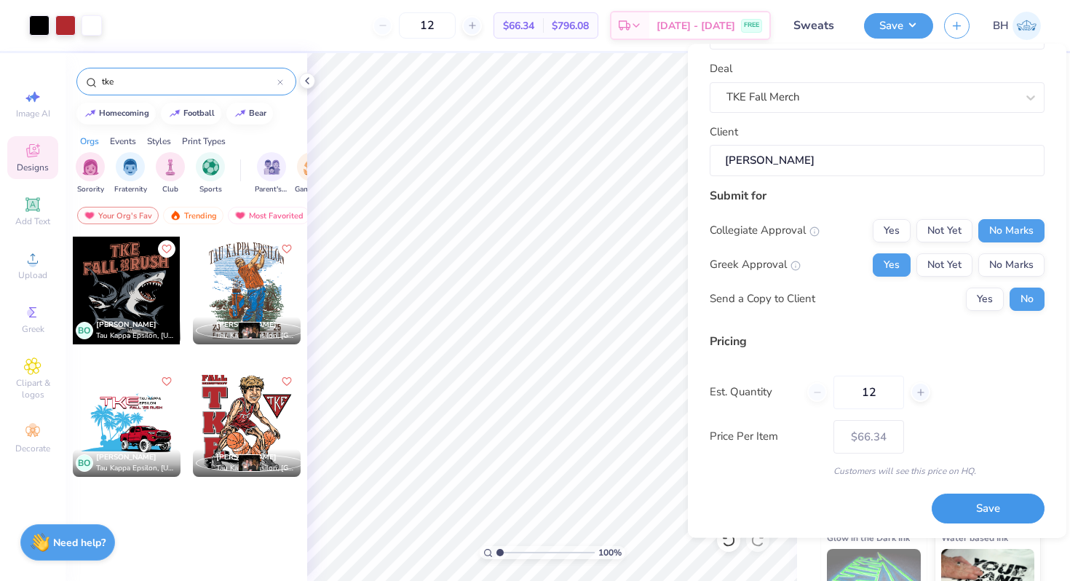
click at [983, 516] on button "Save" at bounding box center [988, 509] width 113 height 30
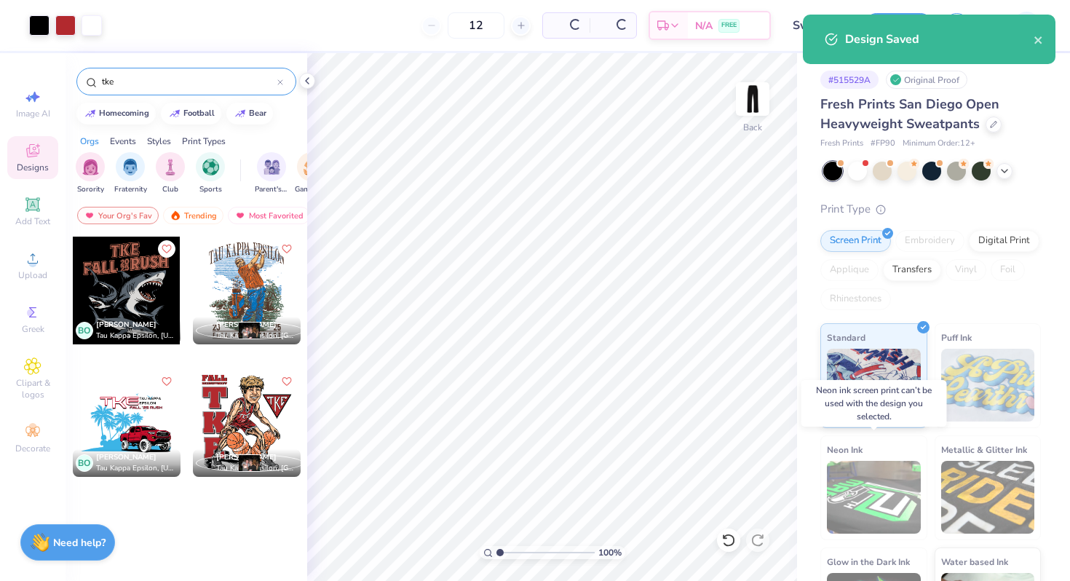
type input "$66.34"
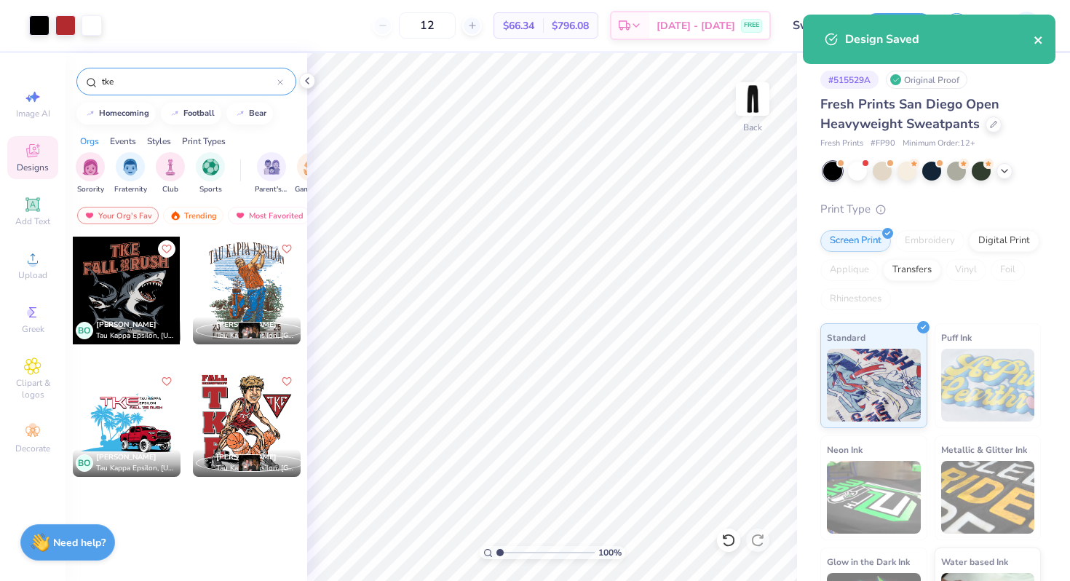
click at [1038, 40] on icon "close" at bounding box center [1037, 39] width 7 height 7
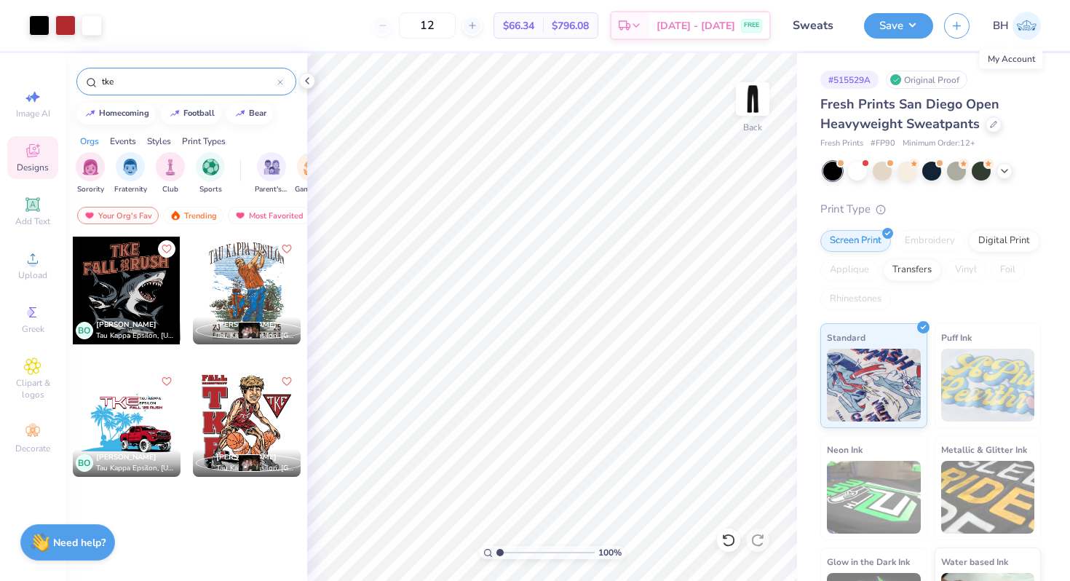
click at [1011, 31] on link "BH" at bounding box center [1017, 26] width 48 height 28
click at [760, 114] on img at bounding box center [752, 99] width 58 height 58
click at [988, 127] on div at bounding box center [993, 123] width 16 height 16
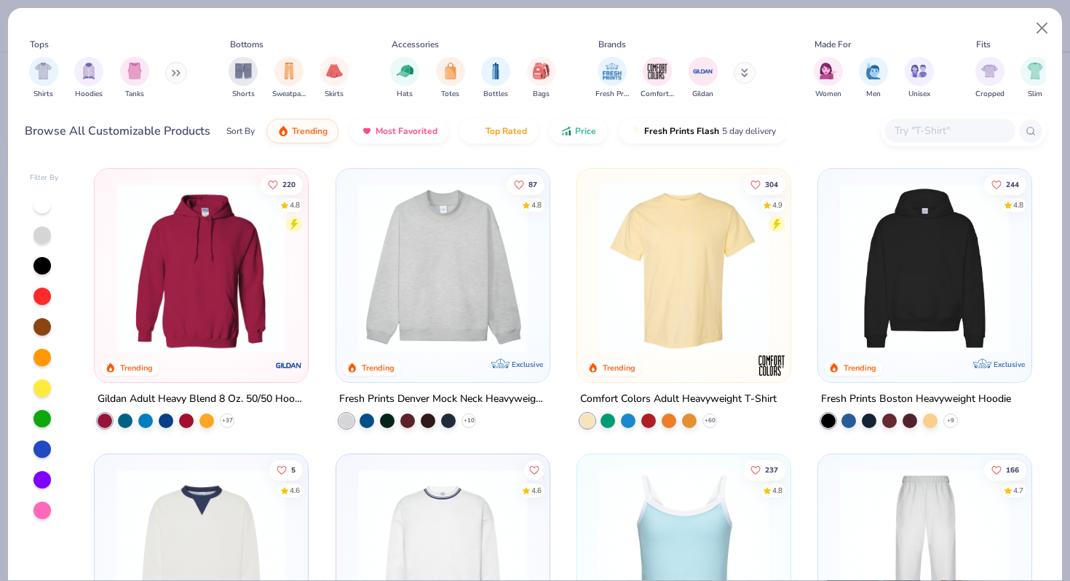
click at [900, 138] on input "text" at bounding box center [949, 130] width 112 height 17
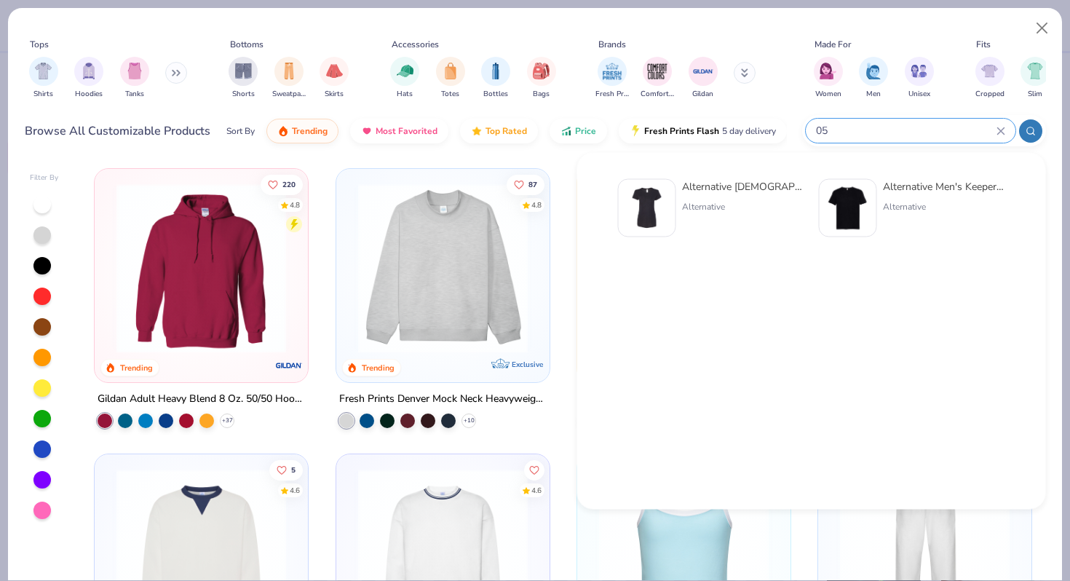
type input "0"
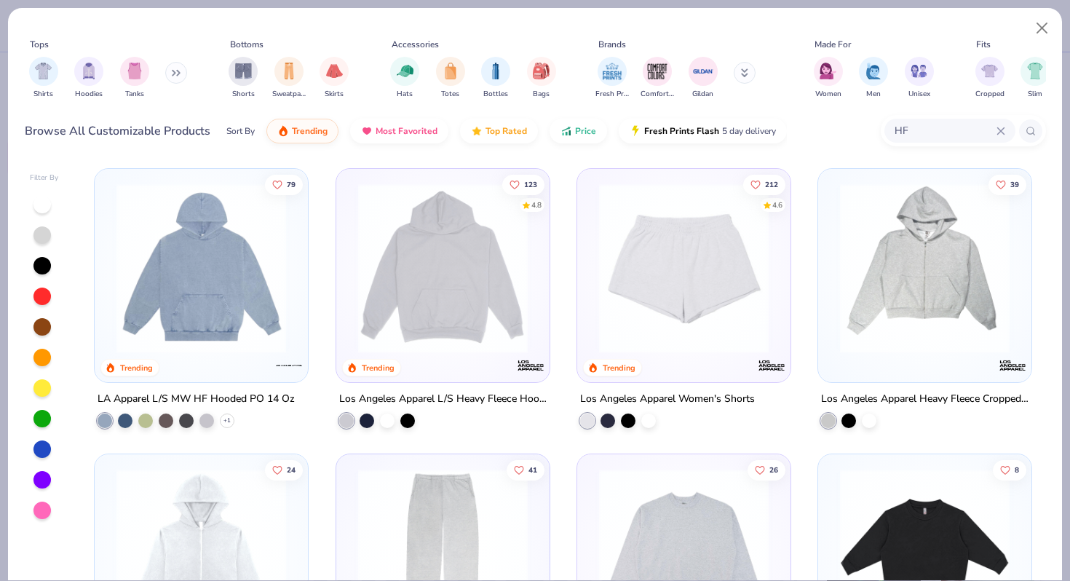
click at [936, 131] on input "HF" at bounding box center [944, 130] width 103 height 17
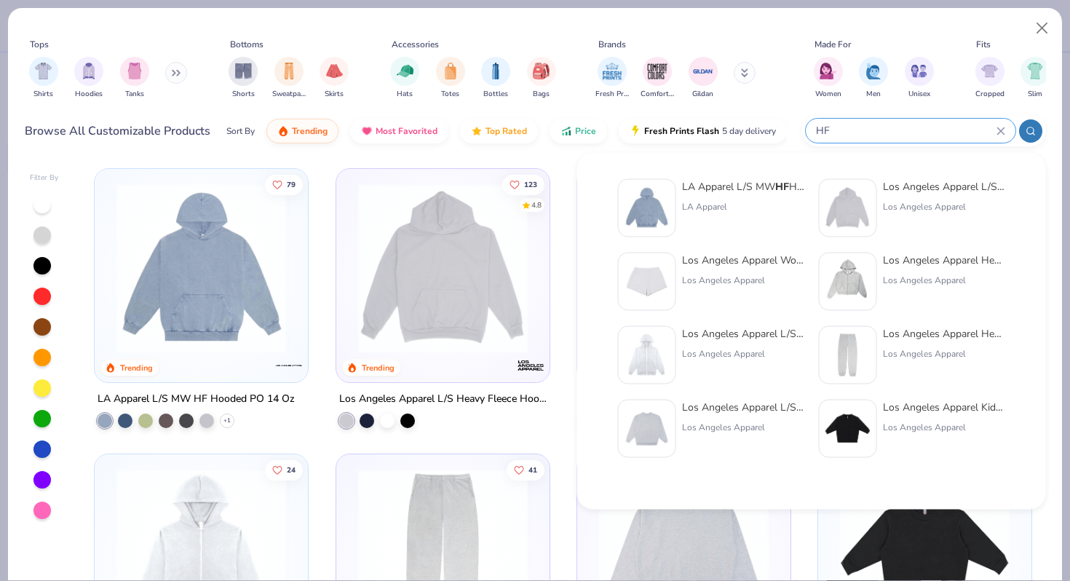
type input "H"
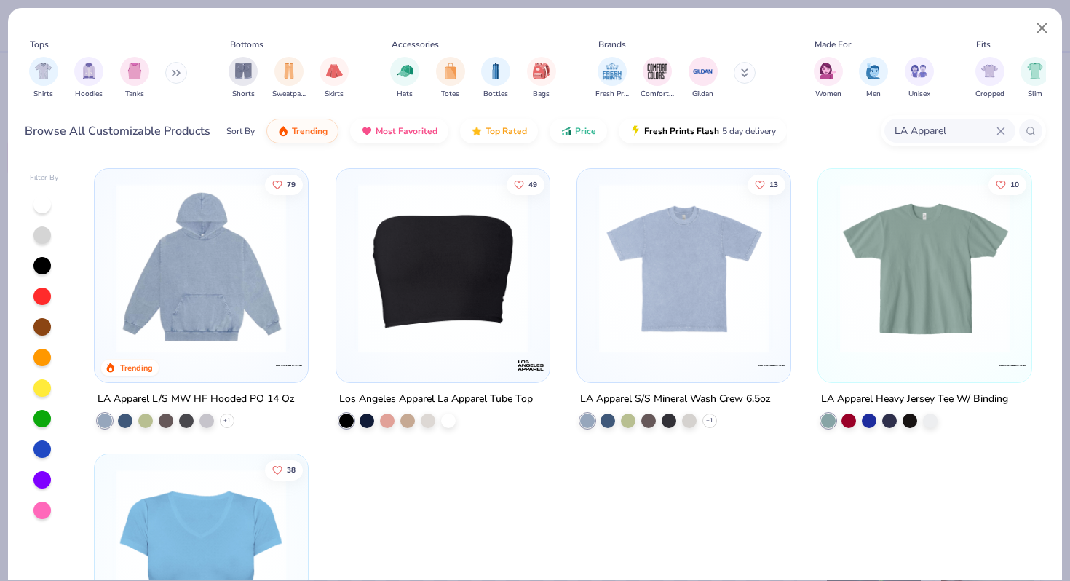
click at [957, 133] on input "LA Apparel" at bounding box center [944, 130] width 103 height 17
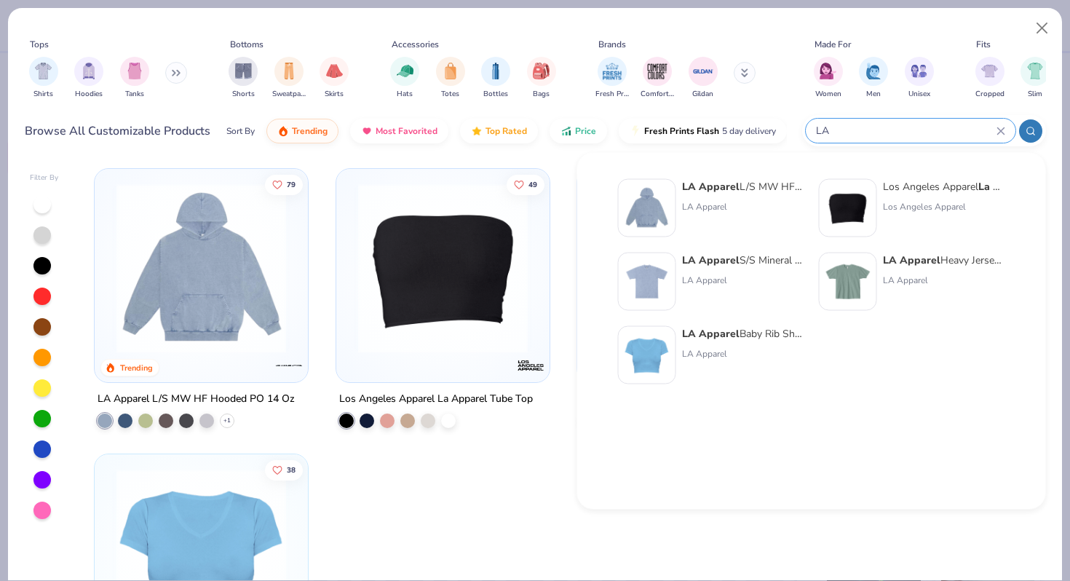
type input "LA"
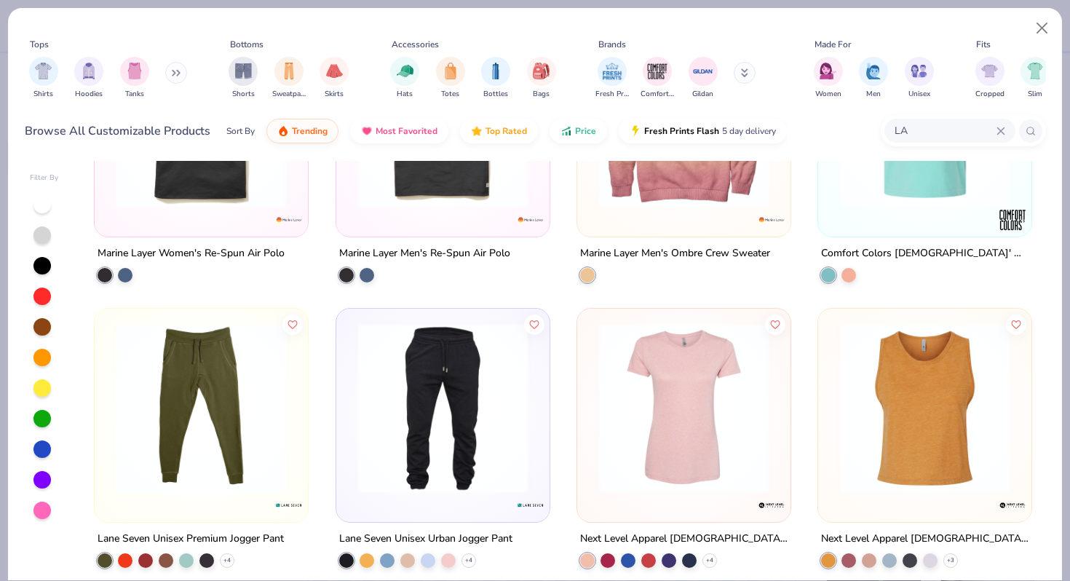
scroll to position [3288, 0]
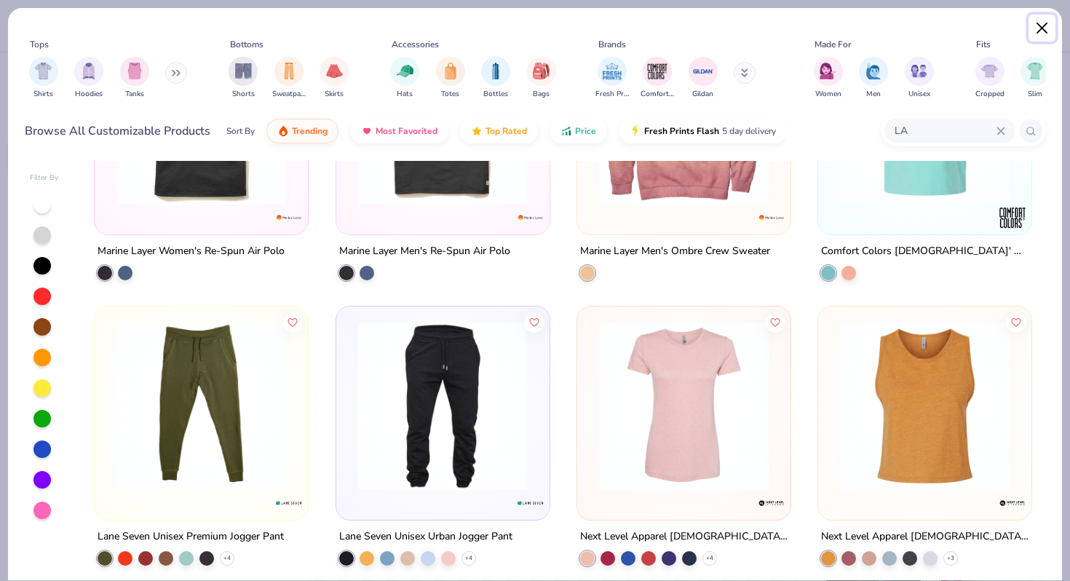
click at [1045, 23] on button "Close" at bounding box center [1042, 29] width 28 height 28
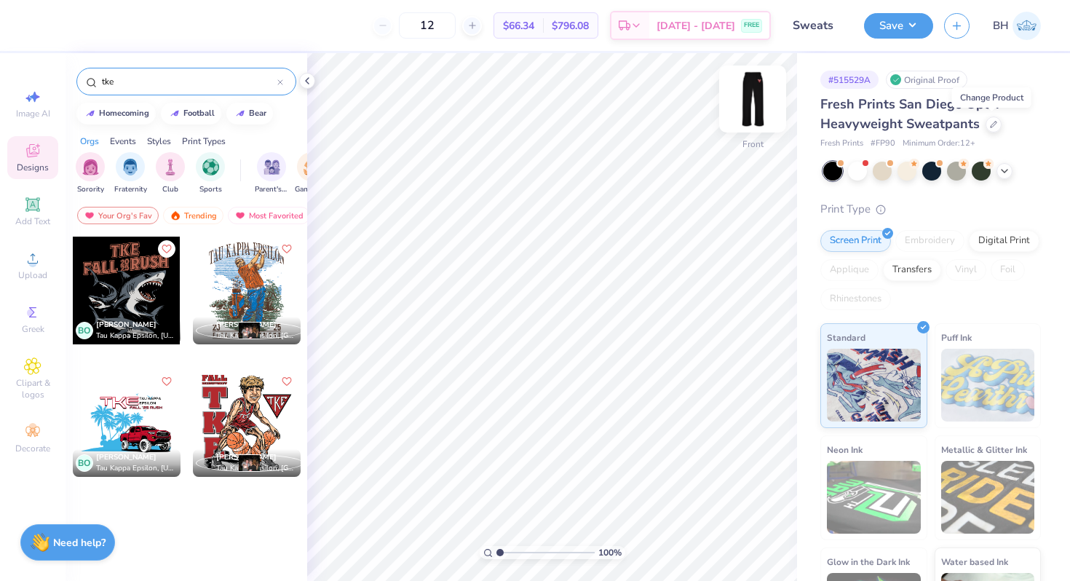
click at [757, 92] on img at bounding box center [752, 99] width 58 height 58
click at [747, 98] on img at bounding box center [752, 99] width 58 height 58
click at [1025, 24] on img at bounding box center [1026, 26] width 28 height 28
click at [918, 13] on button "Save" at bounding box center [898, 23] width 69 height 25
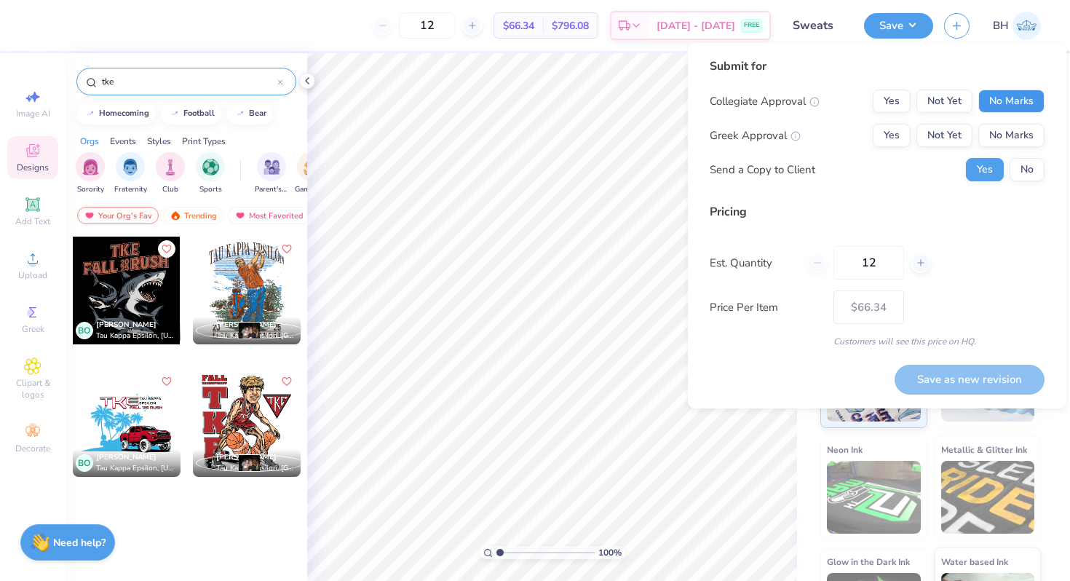
click at [990, 104] on button "No Marks" at bounding box center [1011, 101] width 66 height 23
click at [896, 122] on div "Collegiate Approval Yes Not Yet No Marks Greek Approval Yes Not Yet No Marks Se…" at bounding box center [877, 136] width 335 height 92
click at [894, 129] on button "Yes" at bounding box center [892, 135] width 38 height 23
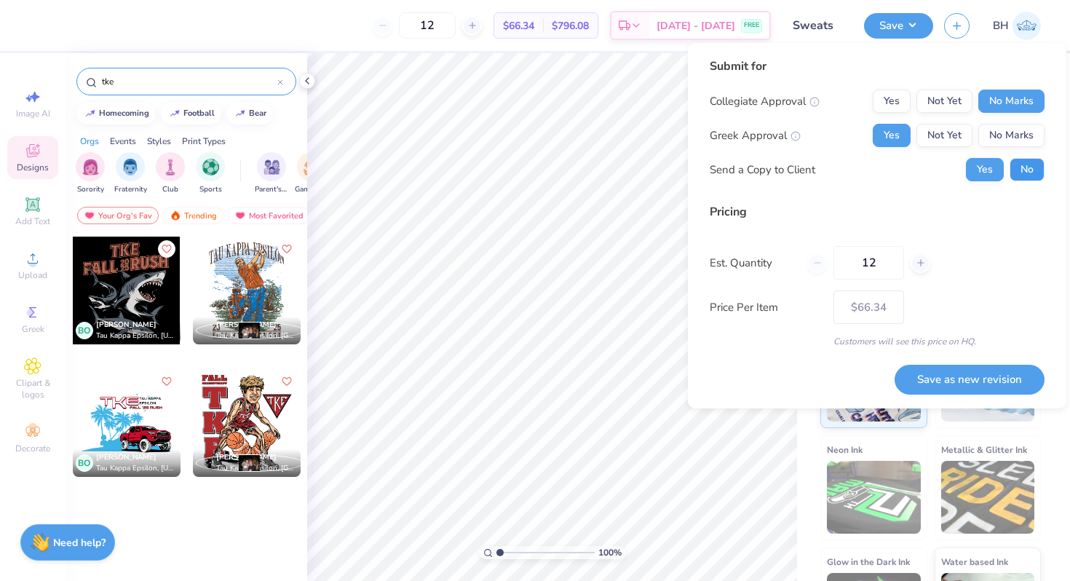
click at [1033, 171] on button "No" at bounding box center [1026, 169] width 35 height 23
click at [925, 373] on button "Save as new revision" at bounding box center [969, 380] width 150 height 30
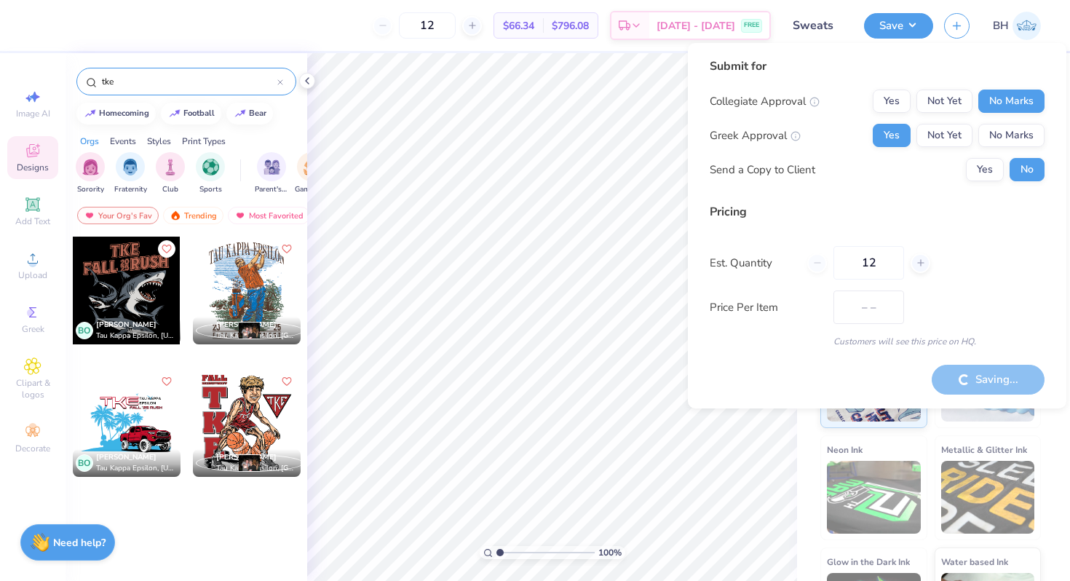
type input "$66.34"
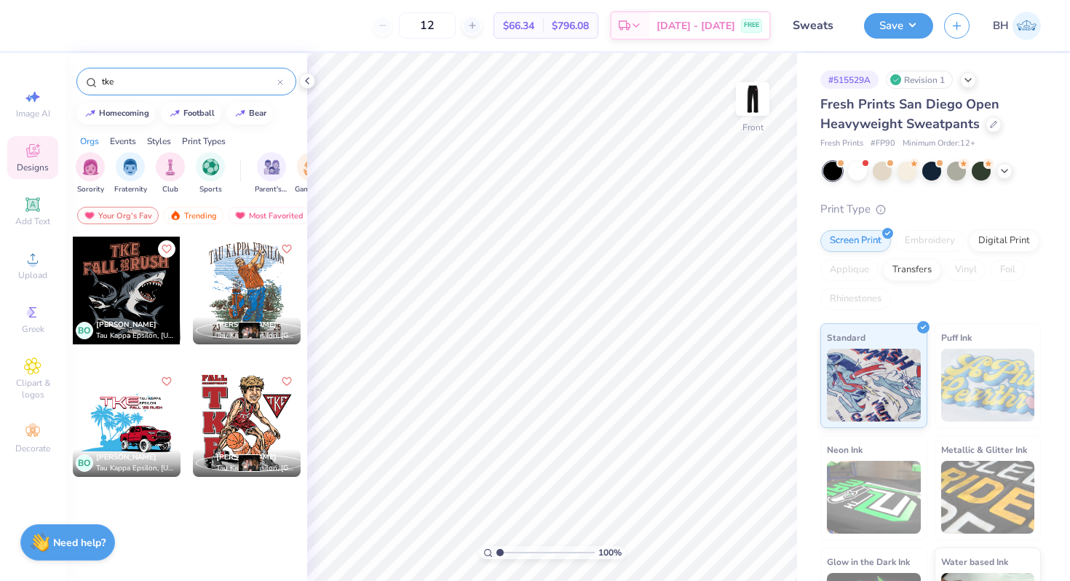
click at [1012, 25] on img at bounding box center [1026, 26] width 28 height 28
